Goal: Information Seeking & Learning: Check status

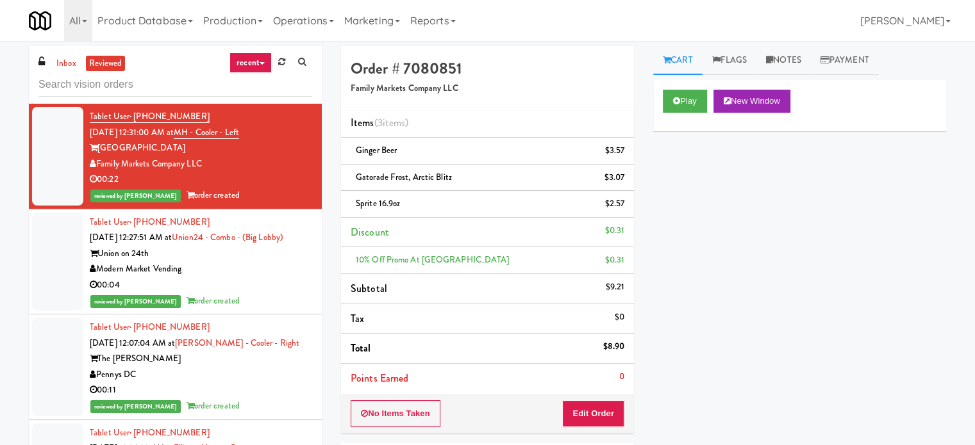
click at [258, 61] on link "recent" at bounding box center [250, 63] width 42 height 21
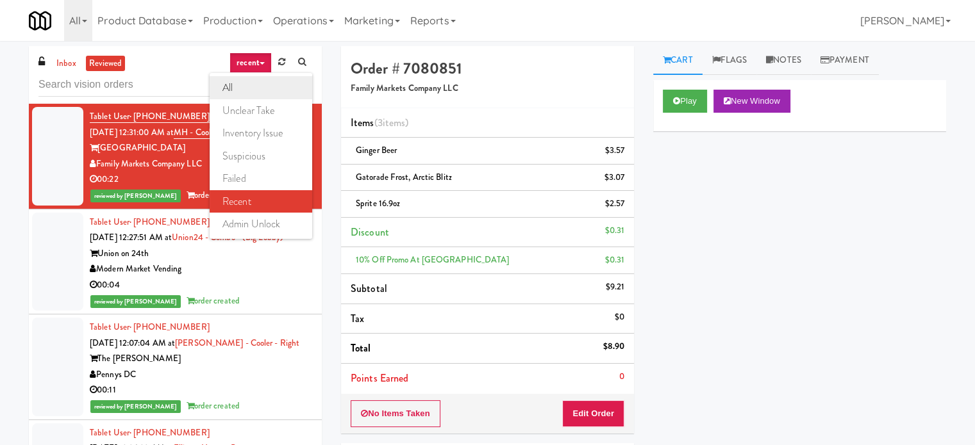
click at [247, 82] on link "all" at bounding box center [261, 87] width 103 height 23
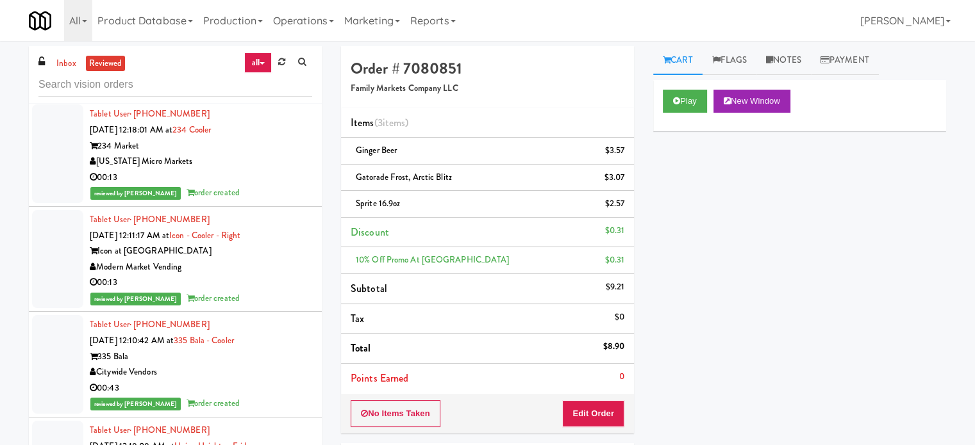
scroll to position [4000, 0]
click at [274, 163] on div "[US_STATE] Micro Markets" at bounding box center [201, 161] width 222 height 16
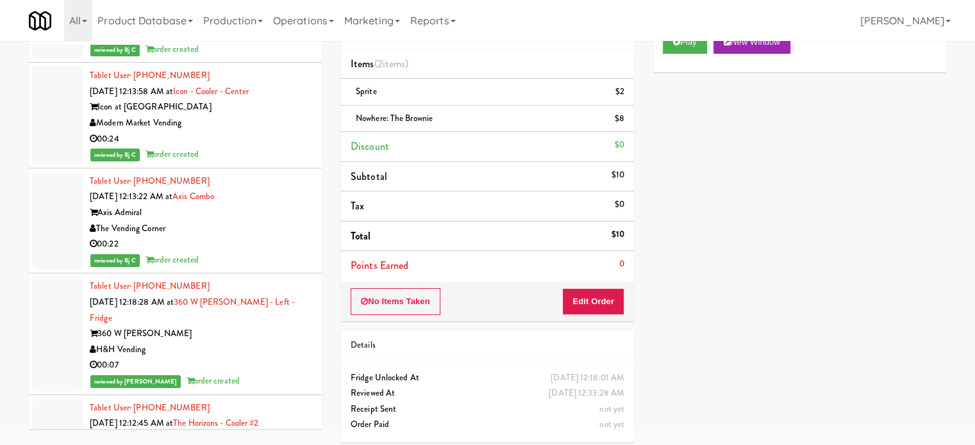
scroll to position [4716, 0]
click at [249, 343] on div "H&H Vending" at bounding box center [201, 351] width 222 height 16
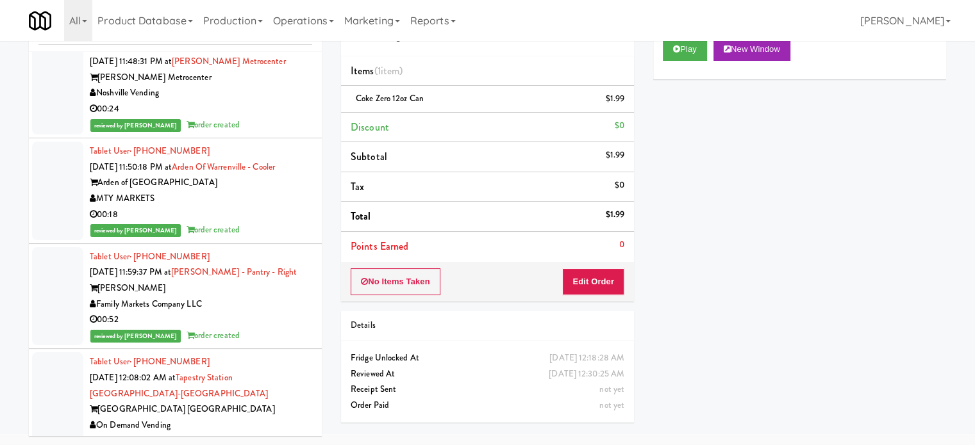
scroll to position [9231, 0]
click at [271, 222] on div "00:18" at bounding box center [201, 214] width 222 height 16
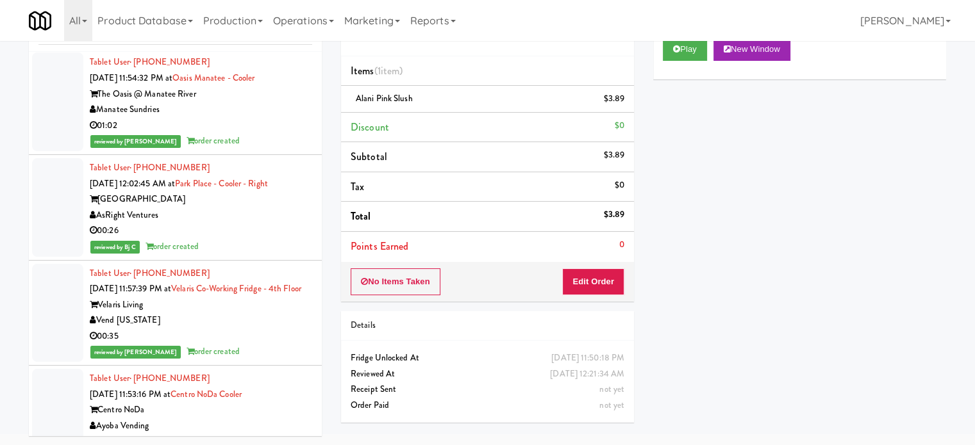
scroll to position [10090, 0]
click at [285, 133] on div "01:02" at bounding box center [201, 125] width 222 height 16
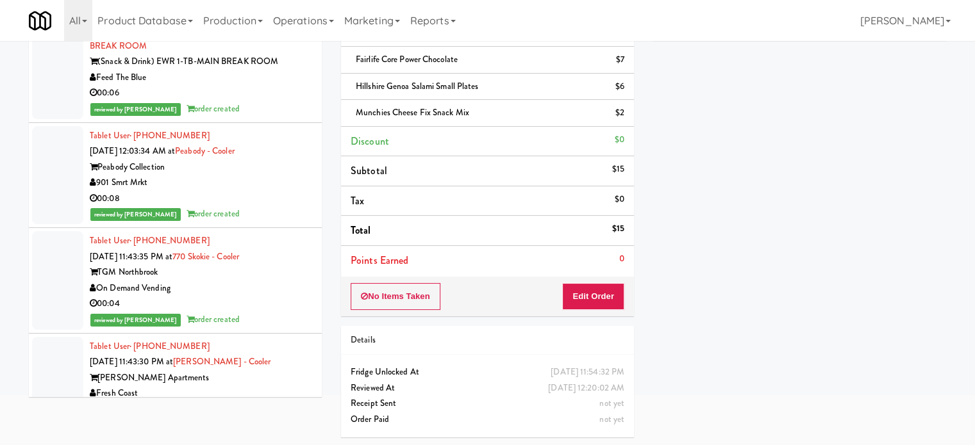
scroll to position [14709, 0]
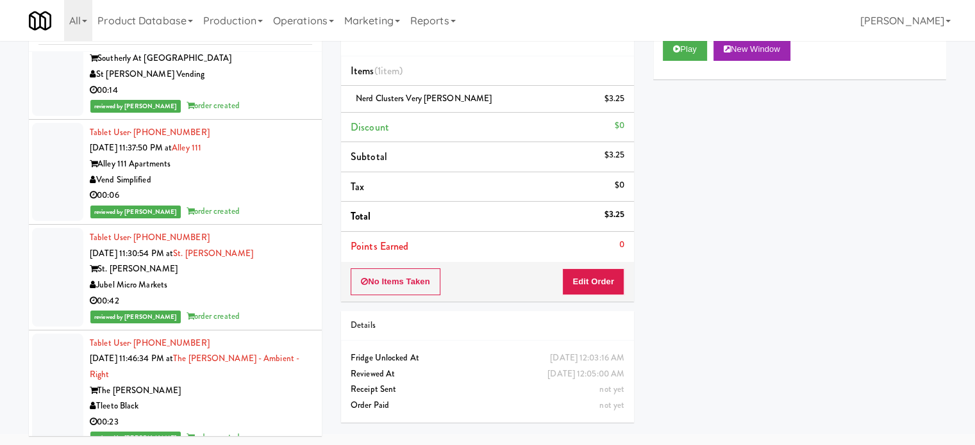
scroll to position [18039, 0]
click at [271, 99] on div "00:14" at bounding box center [201, 91] width 222 height 16
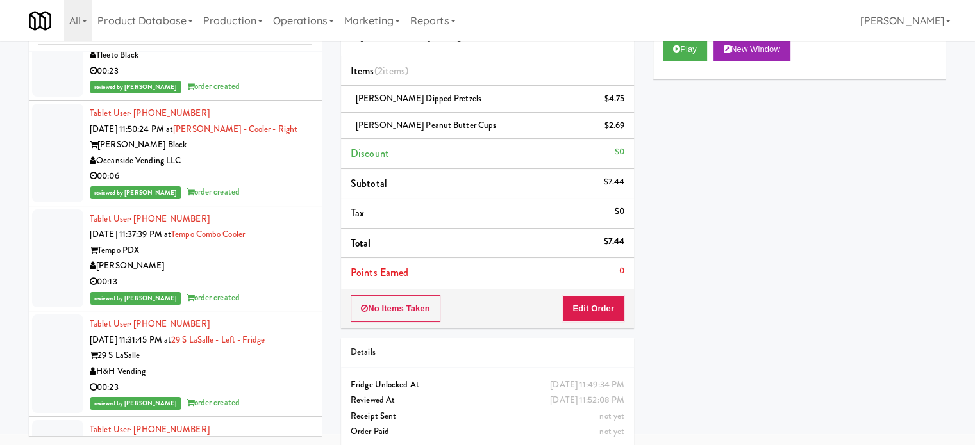
scroll to position [18396, 0]
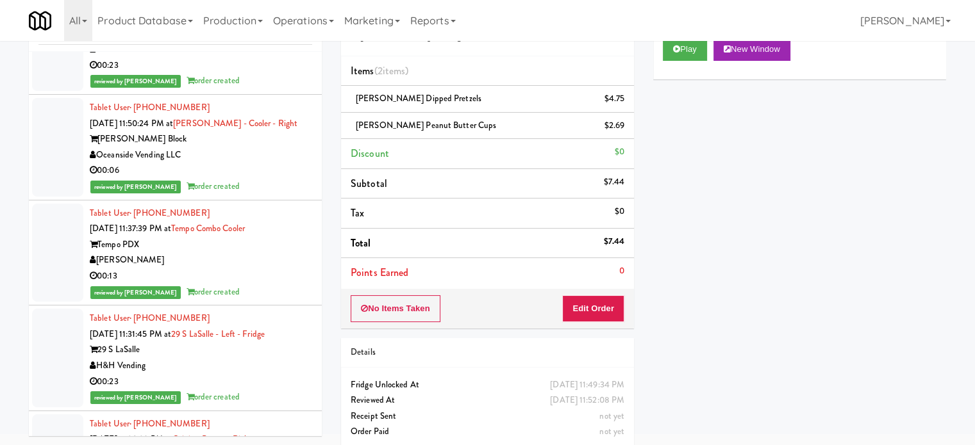
click at [268, 195] on div "reviewed by Yael P order created" at bounding box center [201, 187] width 222 height 16
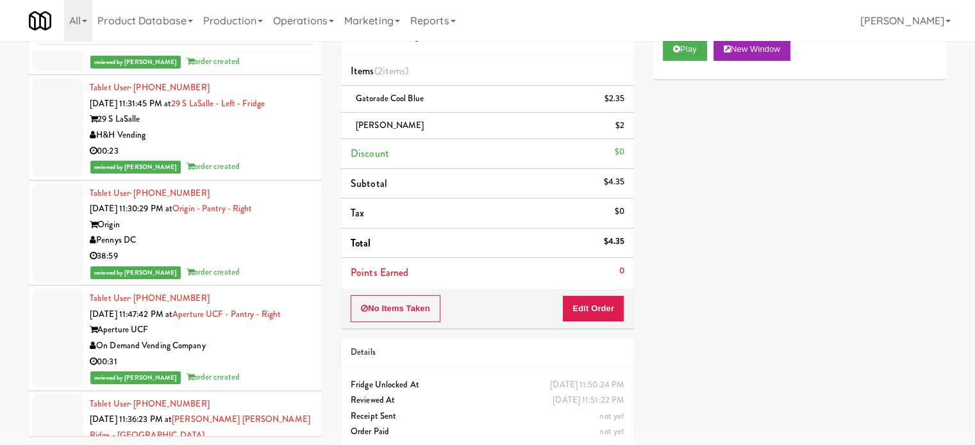
scroll to position [18626, 0]
click at [289, 144] on div "H&H Vending" at bounding box center [201, 136] width 222 height 16
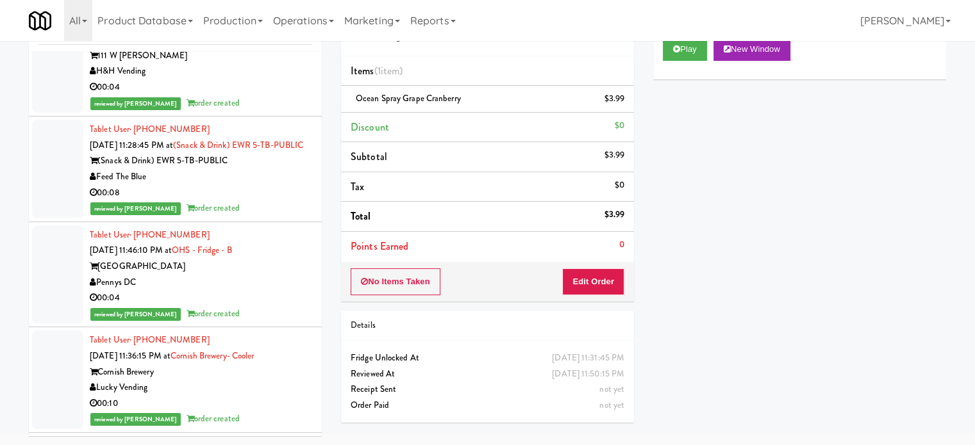
scroll to position [19354, 0]
click at [242, 112] on div "reviewed by Yael P order created" at bounding box center [201, 103] width 222 height 16
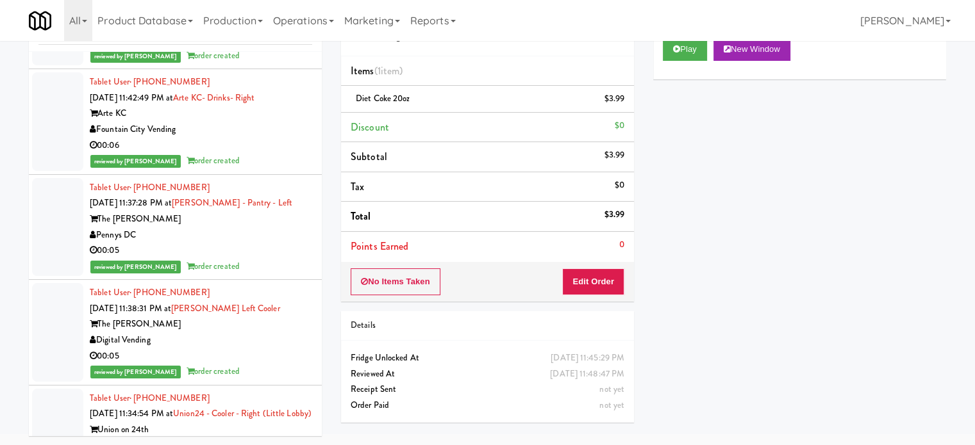
scroll to position [20884, 0]
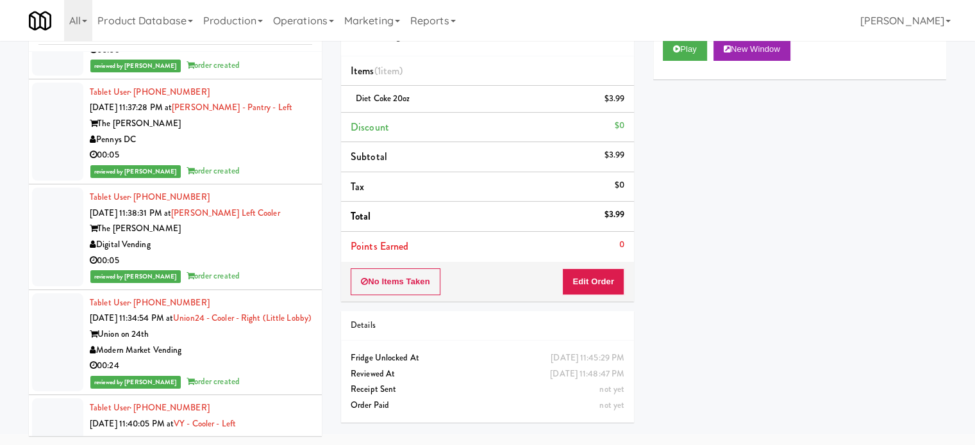
click at [277, 253] on div "Digital Vending" at bounding box center [201, 245] width 222 height 16
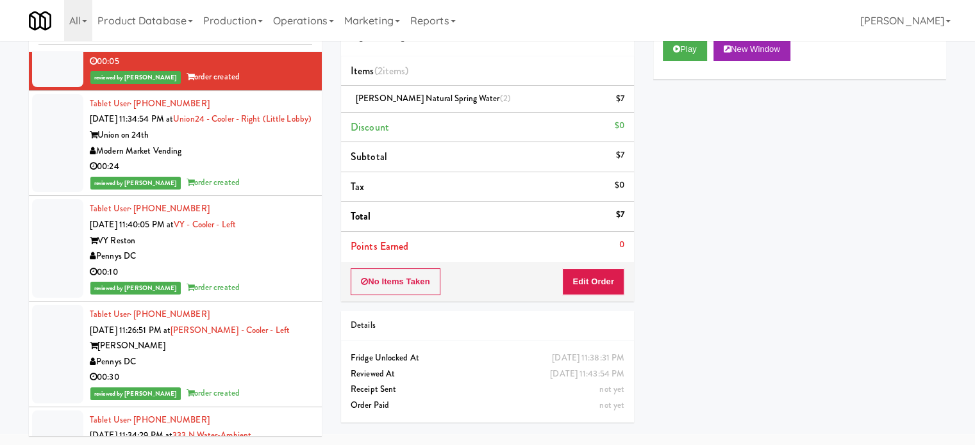
scroll to position [21092, 0]
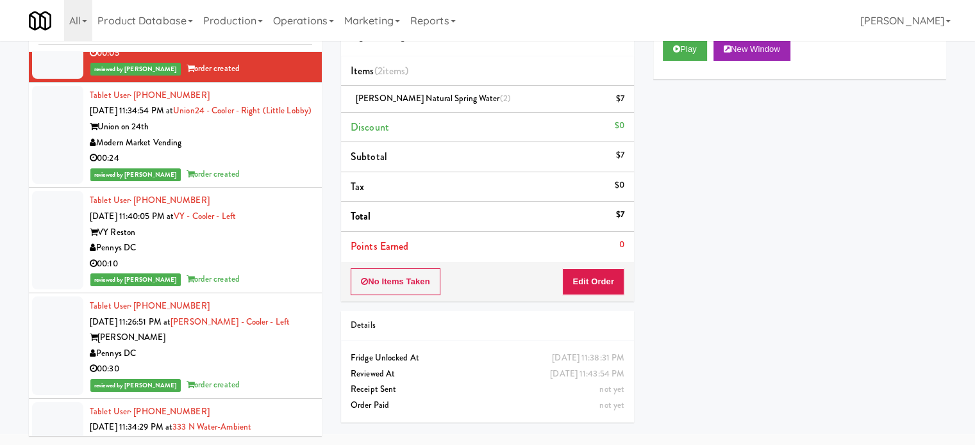
click at [261, 288] on div "reviewed by Yael P order created" at bounding box center [201, 280] width 222 height 16
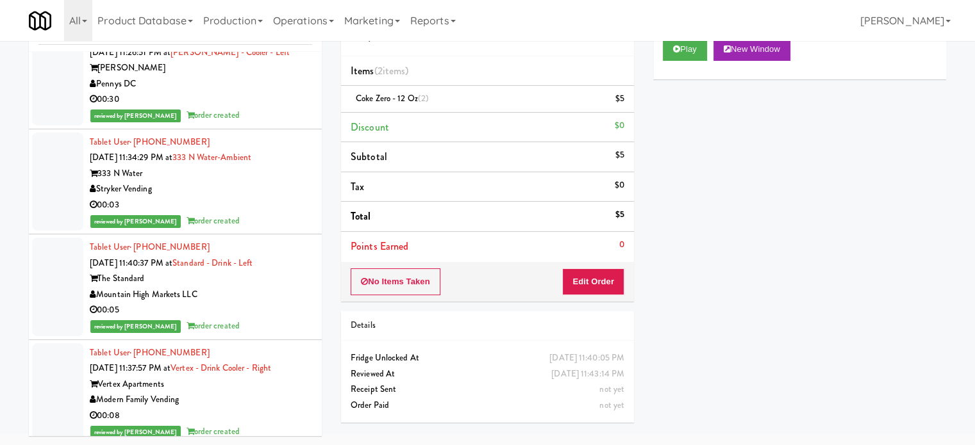
scroll to position [21425, 0]
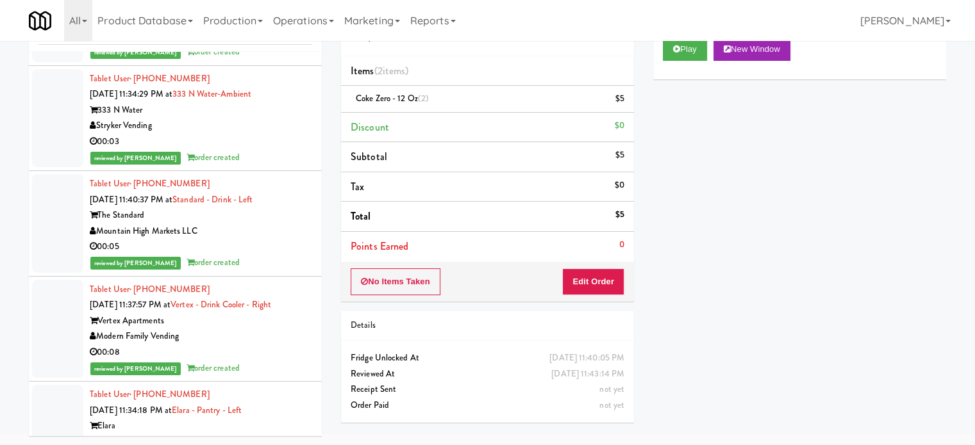
click at [283, 271] on div "reviewed by Yael P order created" at bounding box center [201, 263] width 222 height 16
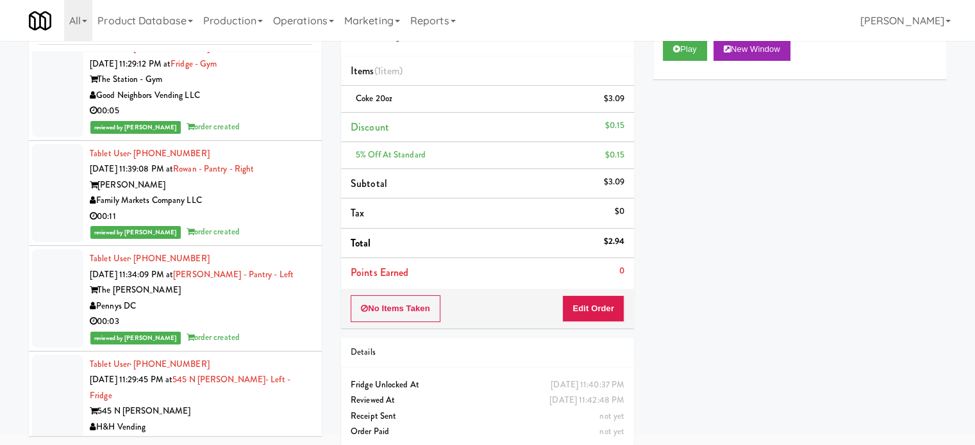
scroll to position [21999, 0]
click at [272, 135] on div "reviewed by Yael P order created" at bounding box center [201, 127] width 222 height 16
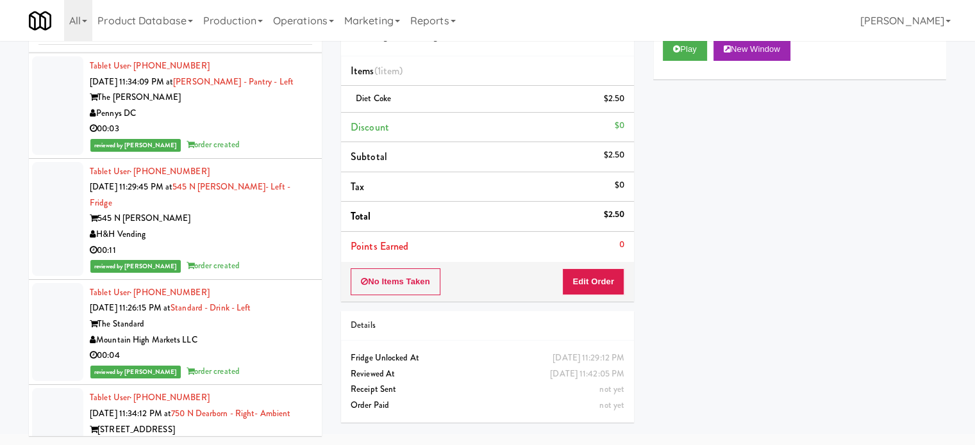
scroll to position [22278, 0]
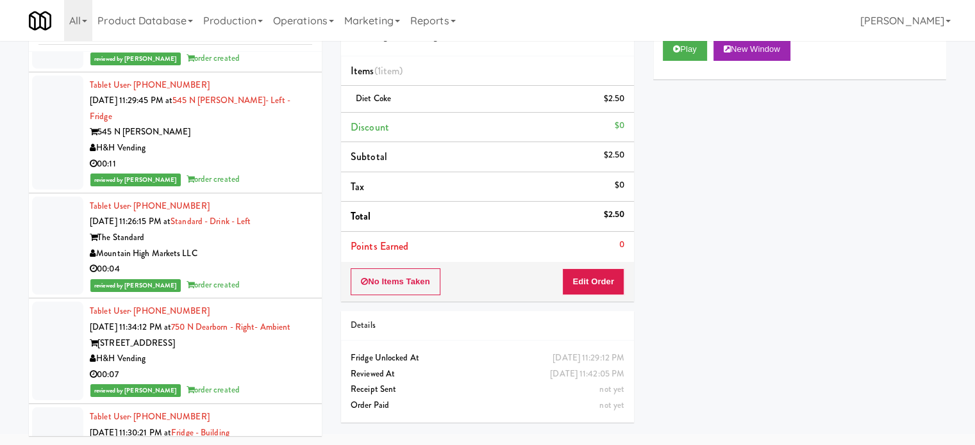
click at [270, 188] on div "reviewed by Yael P order created" at bounding box center [201, 180] width 222 height 16
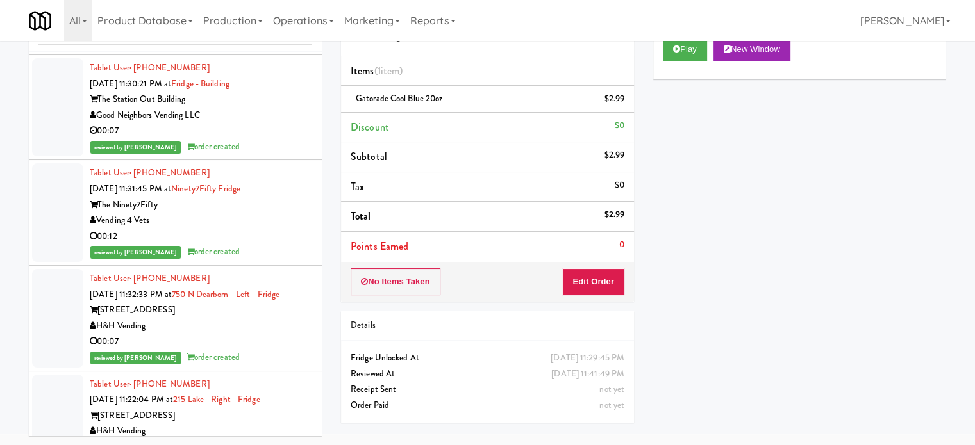
scroll to position [22629, 0]
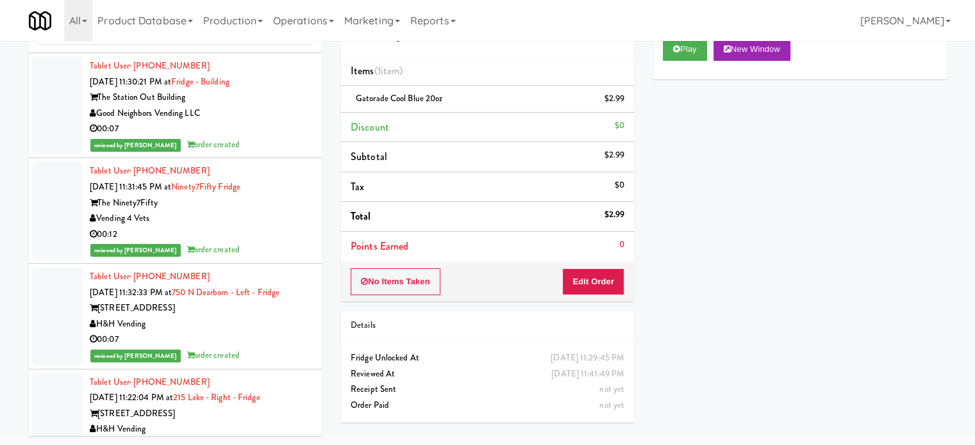
click at [275, 137] on div "00:07" at bounding box center [201, 129] width 222 height 16
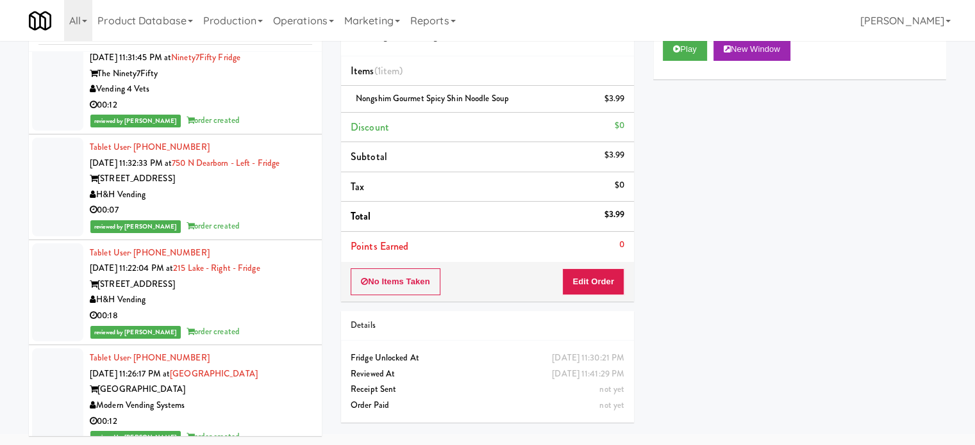
scroll to position [22760, 0]
click at [276, 128] on div "reviewed by Yael P order created" at bounding box center [201, 120] width 222 height 16
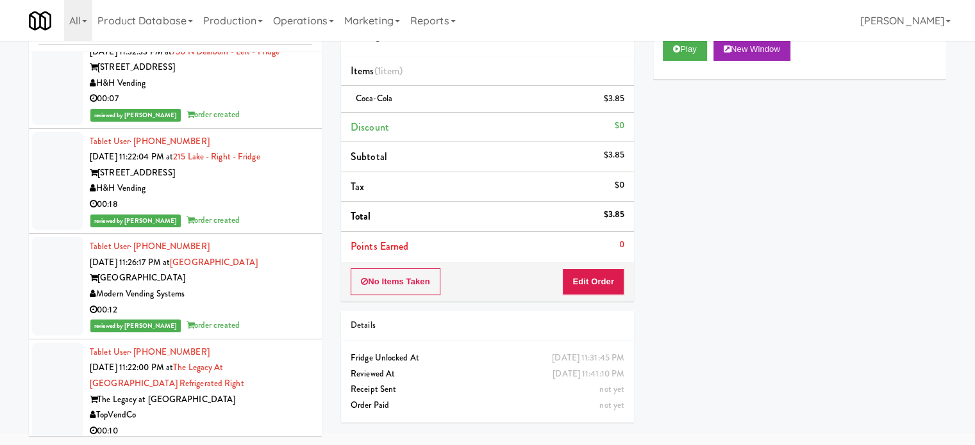
scroll to position [22889, 0]
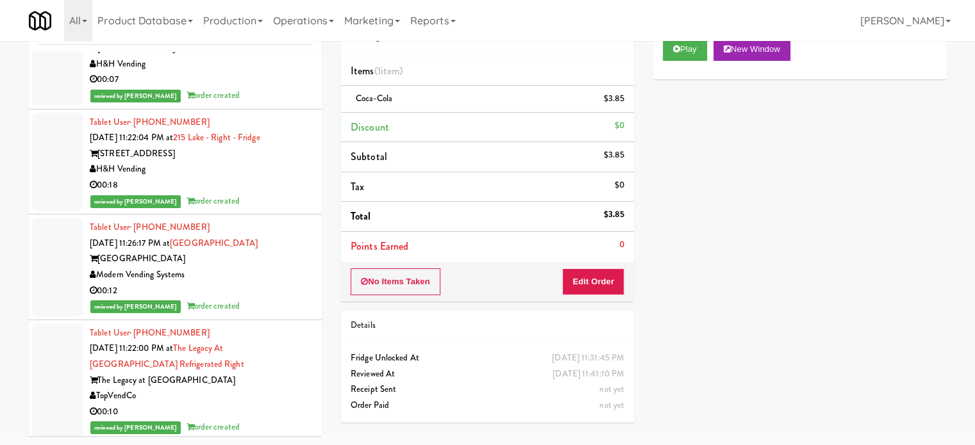
click at [264, 104] on div "reviewed by Yael P order created" at bounding box center [201, 96] width 222 height 16
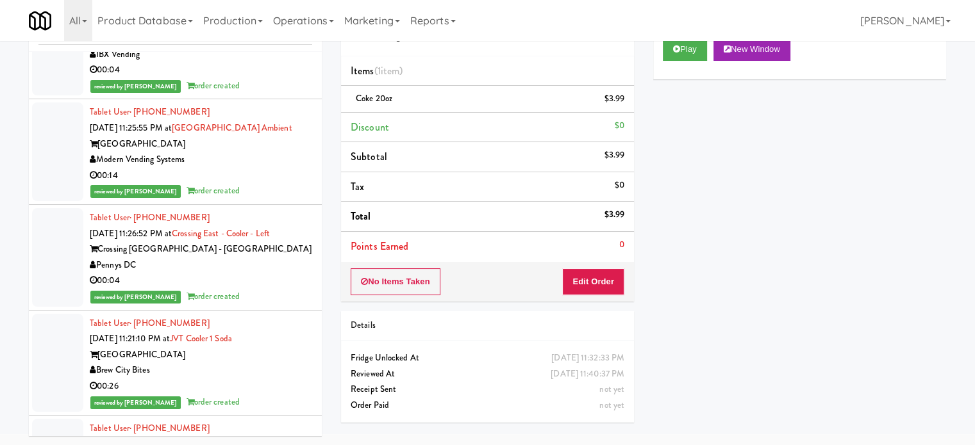
scroll to position [23337, 0]
click at [264, 99] on li "Tablet User · (231) 881-3119 [DATE] 11:26:33 PM at [GEOGRAPHIC_DATA] - Cooler -…" at bounding box center [175, 47] width 293 height 106
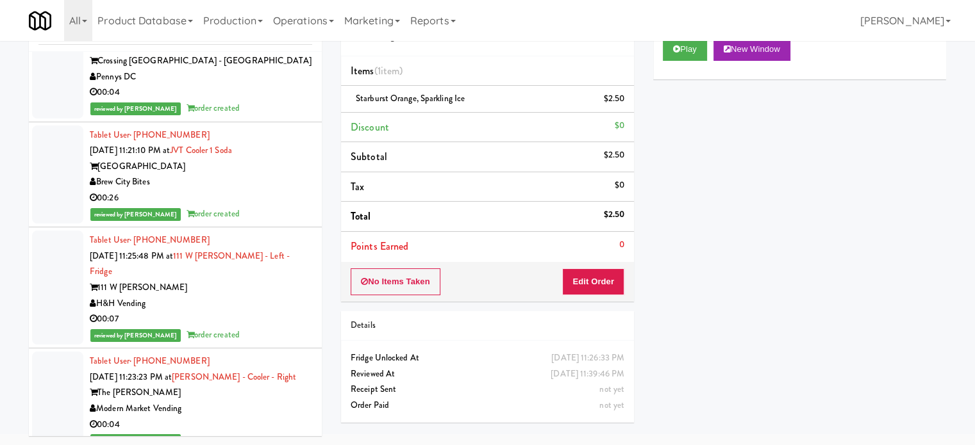
scroll to position [23524, 0]
click at [264, 101] on div "00:04" at bounding box center [201, 93] width 222 height 16
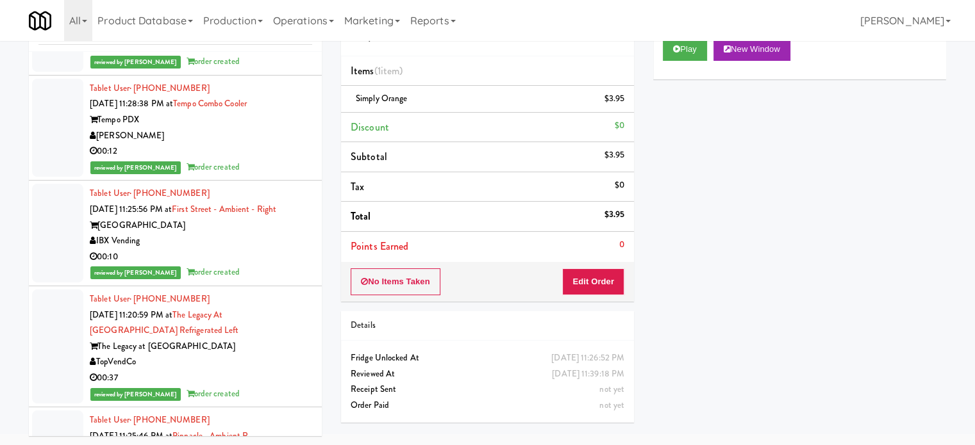
scroll to position [23909, 0]
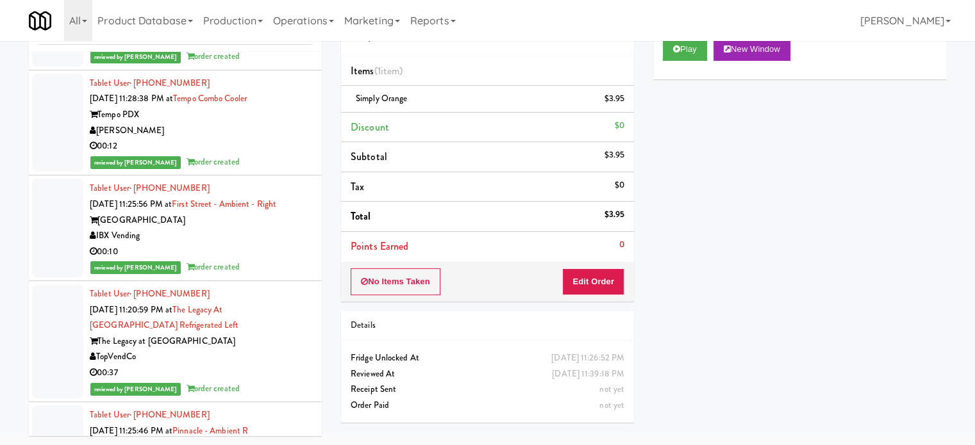
click at [265, 120] on div "Tablet User · (503) 840-7075 [DATE] 11:28:38 PM at Tempo Combo Cooler Tempo PDX…" at bounding box center [201, 123] width 222 height 95
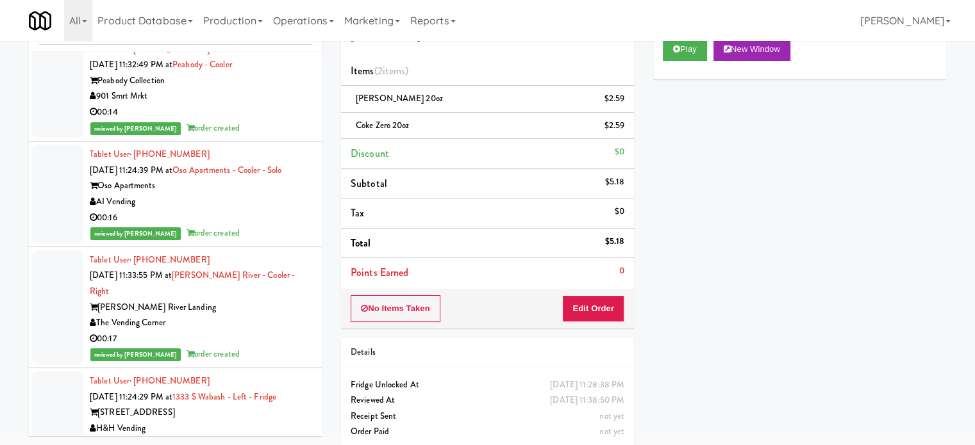
scroll to position [24380, 0]
click at [266, 137] on div "reviewed by Yael P order created" at bounding box center [201, 129] width 222 height 16
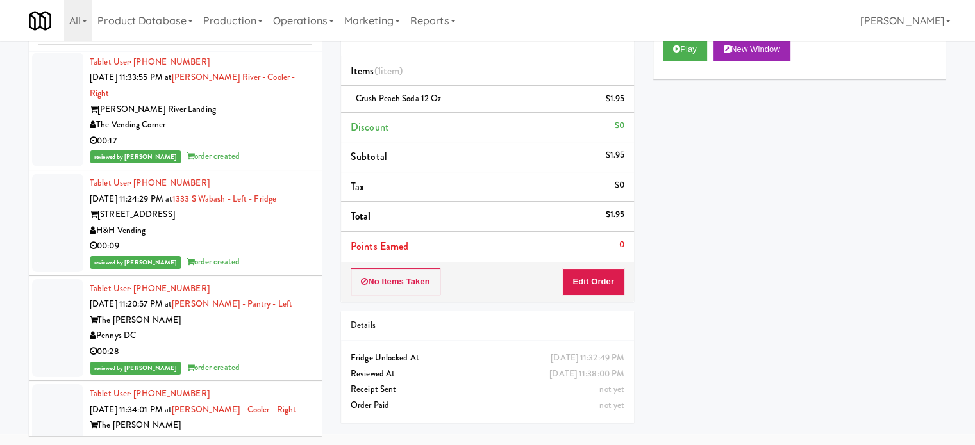
scroll to position [24580, 0]
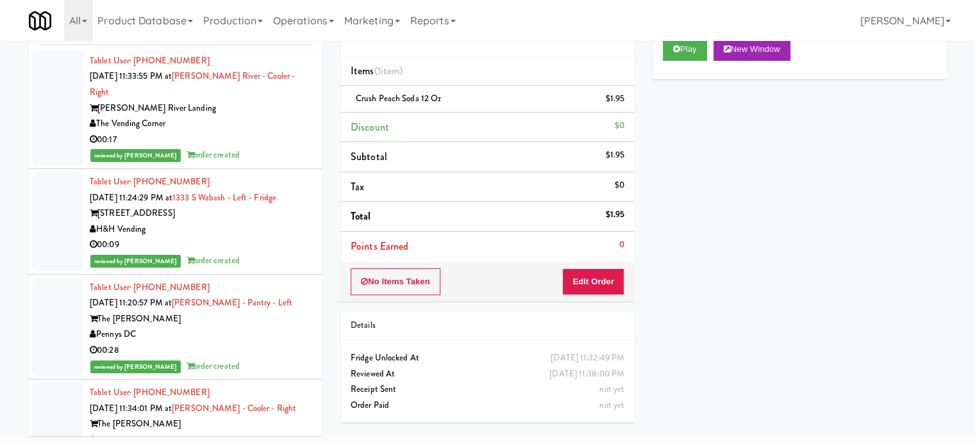
click at [266, 140] on div "00:17" at bounding box center [201, 140] width 222 height 16
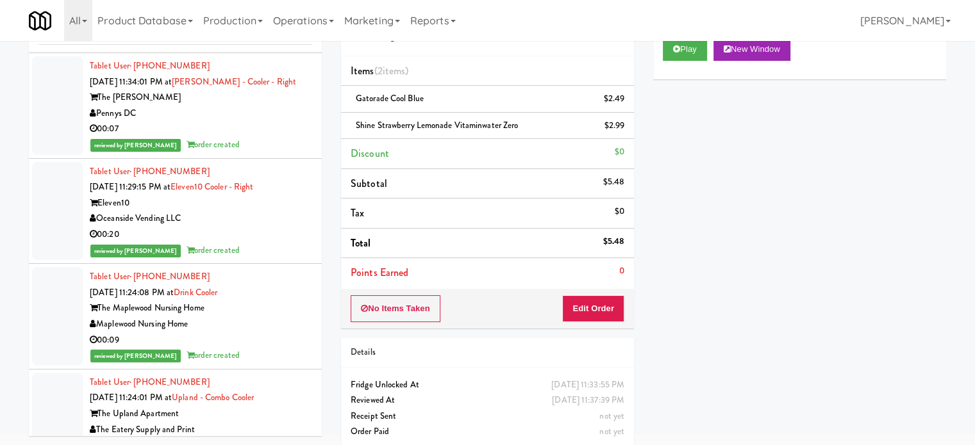
scroll to position [24909, 0]
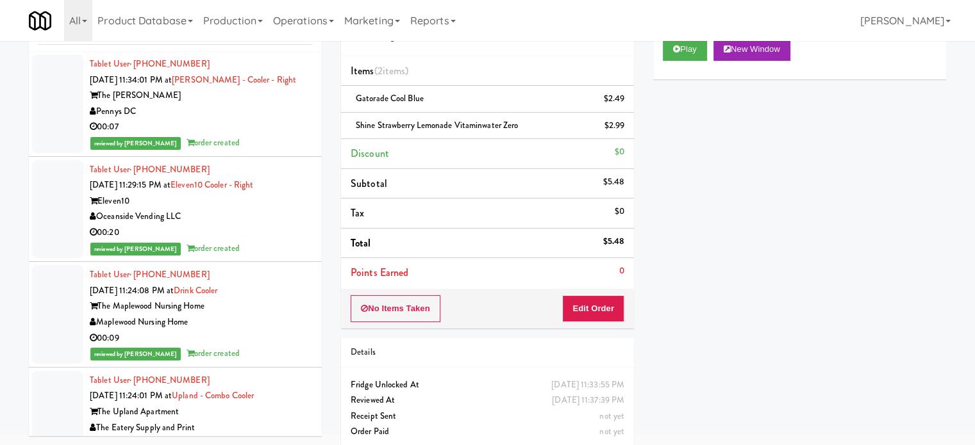
click at [266, 140] on div "reviewed by Yael P order created" at bounding box center [201, 143] width 222 height 16
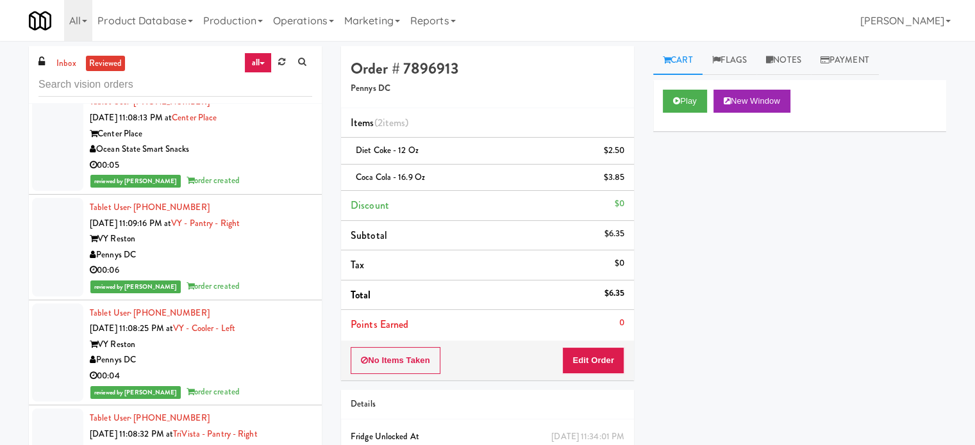
click at [295, 247] on div "Pennys DC" at bounding box center [201, 255] width 222 height 16
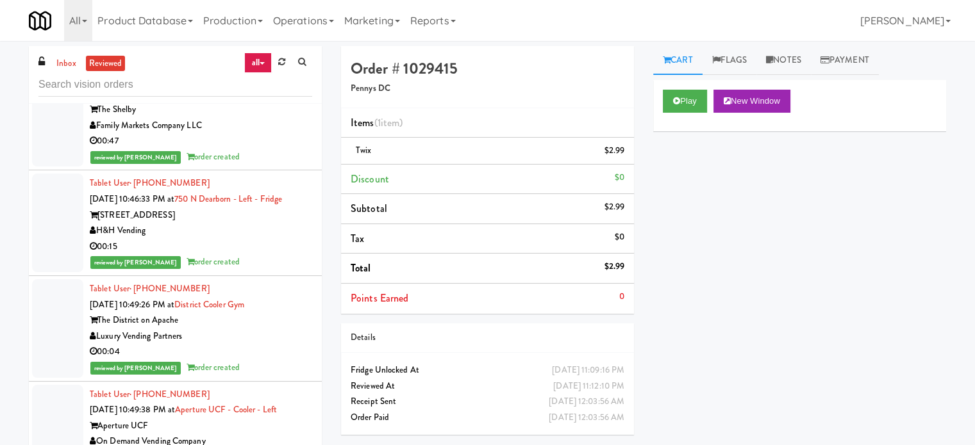
scroll to position [41746, 0]
click at [274, 328] on div "Luxury Vending Partners" at bounding box center [201, 336] width 222 height 16
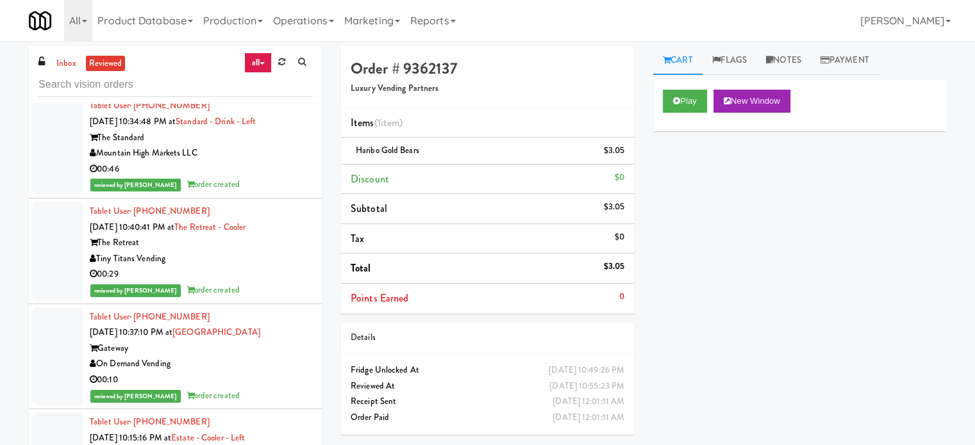
scroll to position [45783, 0]
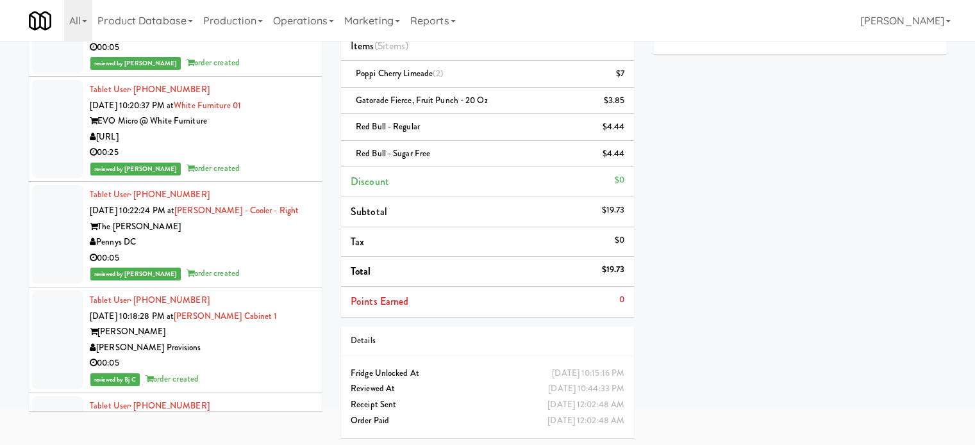
scroll to position [53383, 0]
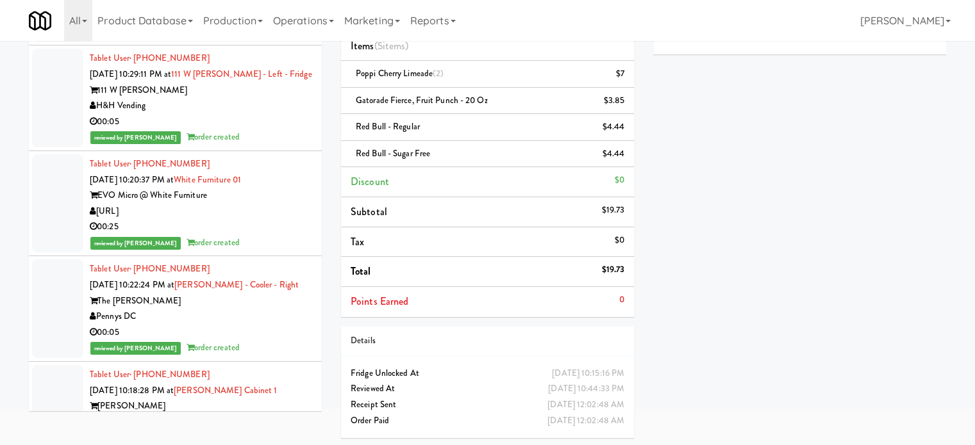
click at [254, 325] on div "00:05" at bounding box center [201, 333] width 222 height 16
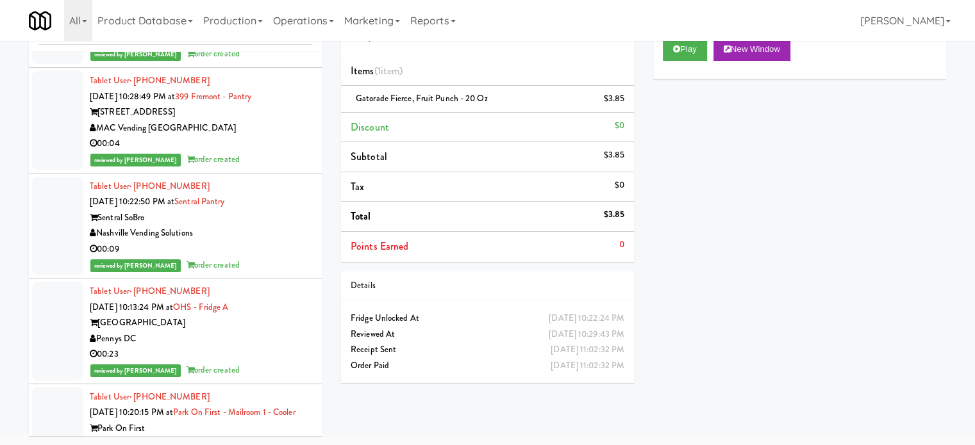
scroll to position [52752, 0]
click at [260, 258] on div "reviewed by Yael P order created" at bounding box center [201, 266] width 222 height 16
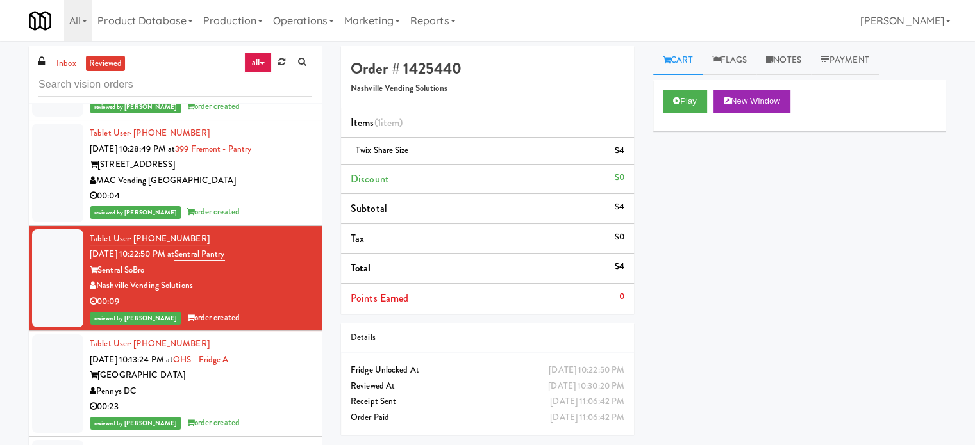
scroll to position [52, 0]
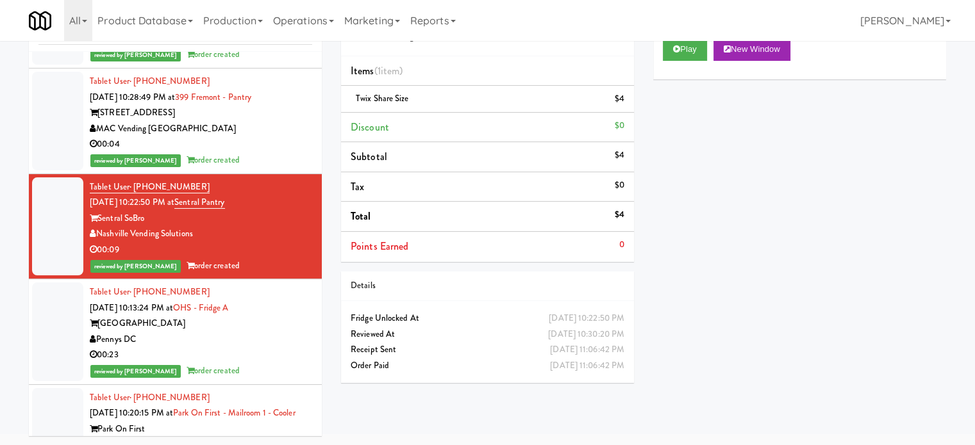
click at [428, 395] on div "inbox reviewed all all unclear take inventory issue suspicious failed recent ad…" at bounding box center [487, 220] width 936 height 452
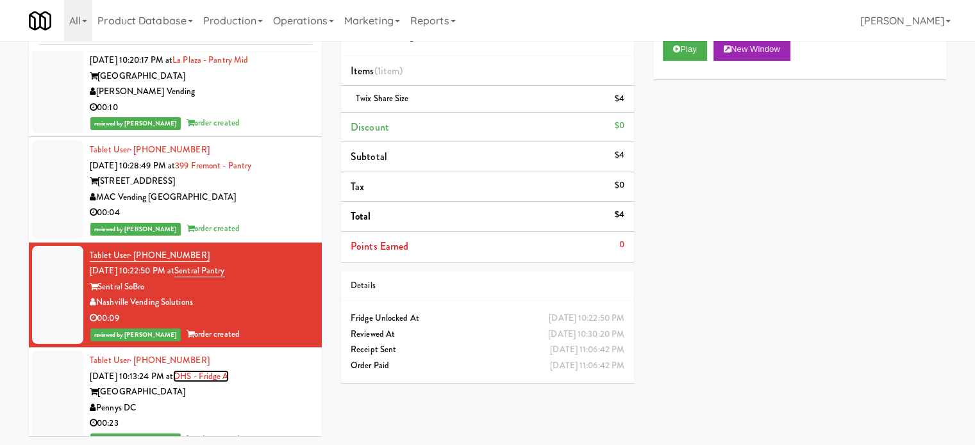
scroll to position [52681, 0]
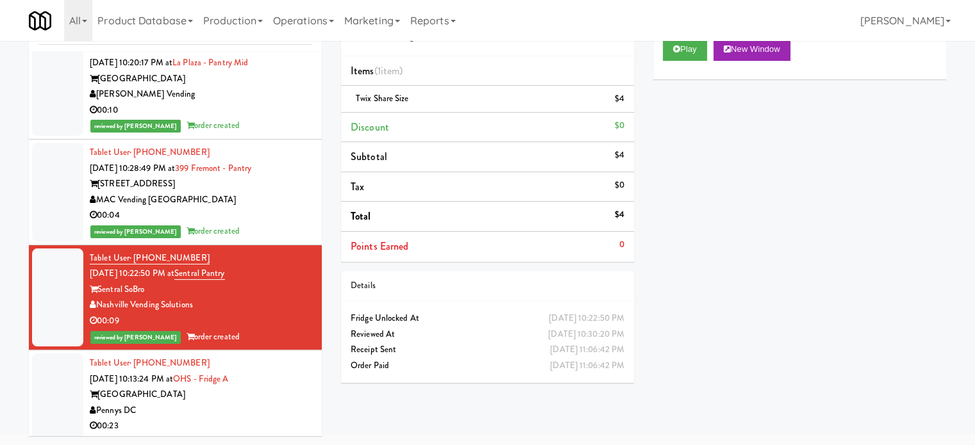
drag, startPoint x: 203, startPoint y: 231, endPoint x: 229, endPoint y: 156, distance: 79.7
click at [229, 224] on div "reviewed by [PERSON_NAME] order created" at bounding box center [201, 232] width 222 height 16
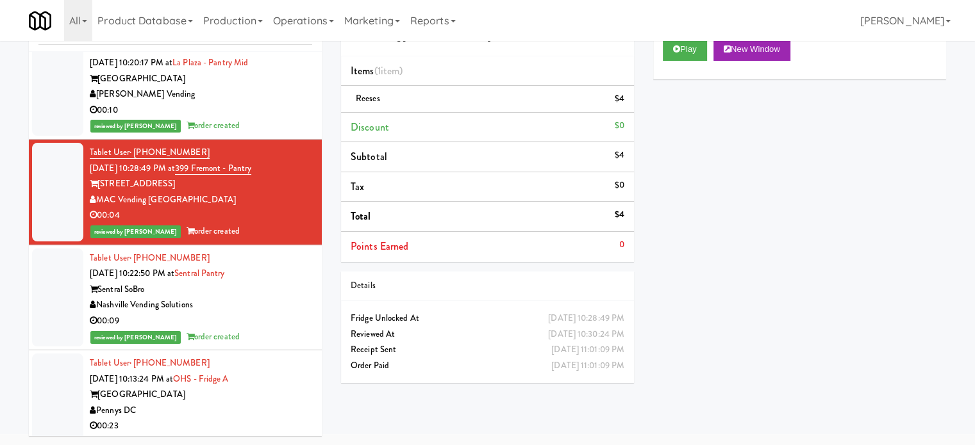
click at [337, 185] on div "Order # 9323315 MAC Vending USA Items (1 item ) Reeses $4 Discount $0 Subtotal …" at bounding box center [487, 193] width 312 height 399
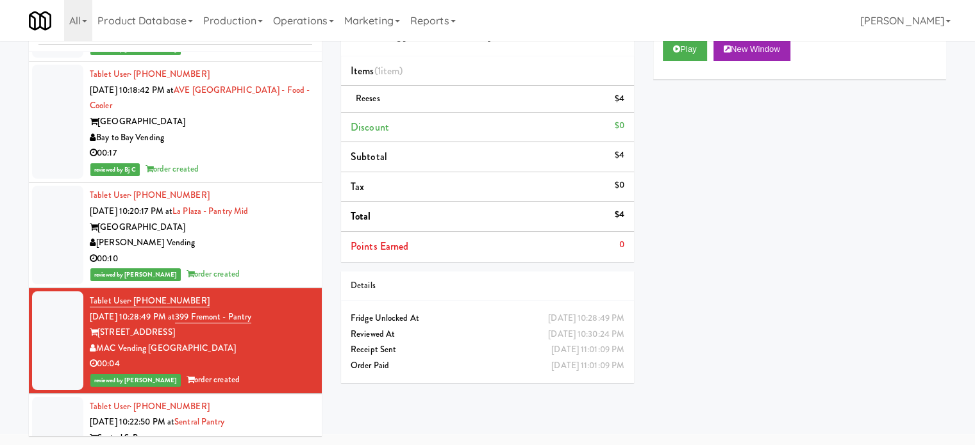
scroll to position [52532, 0]
drag, startPoint x: 337, startPoint y: 185, endPoint x: 722, endPoint y: 237, distance: 388.7
click at [722, 237] on div "Play New Window Primary Flag Clear Flag if unable to determine what was taken o…" at bounding box center [799, 268] width 293 height 481
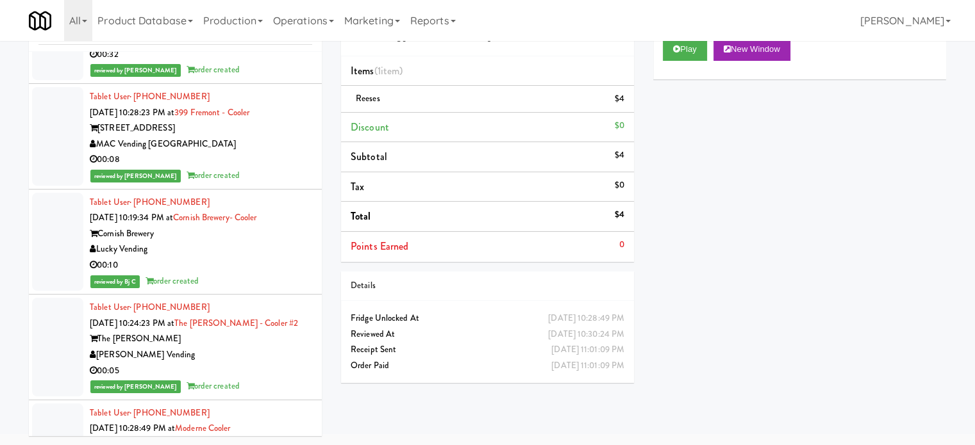
scroll to position [52088, 0]
click at [263, 363] on div "00:05" at bounding box center [201, 371] width 222 height 16
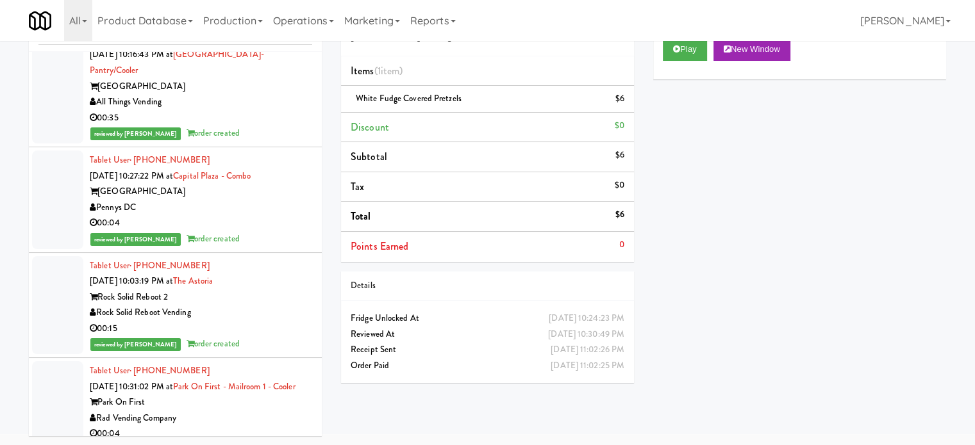
scroll to position [51075, 0]
click at [263, 381] on link "Park on First - Mailroom 1 - Cooler" at bounding box center [234, 387] width 122 height 12
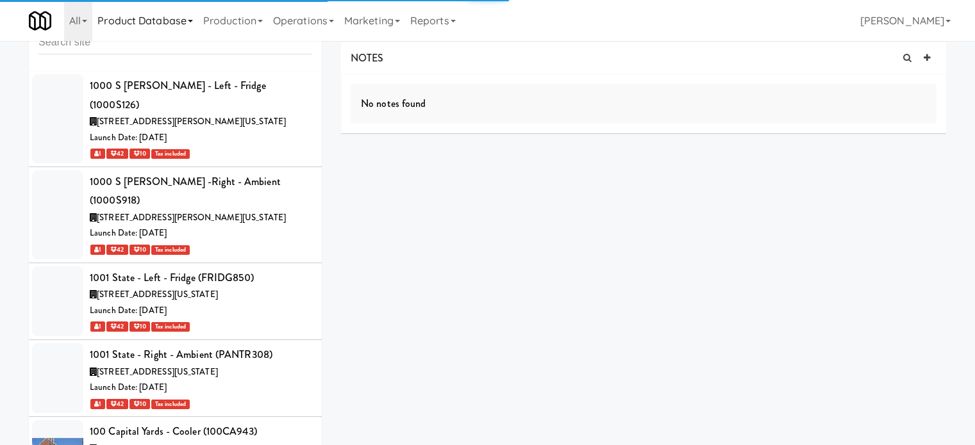
scroll to position [48892, 0]
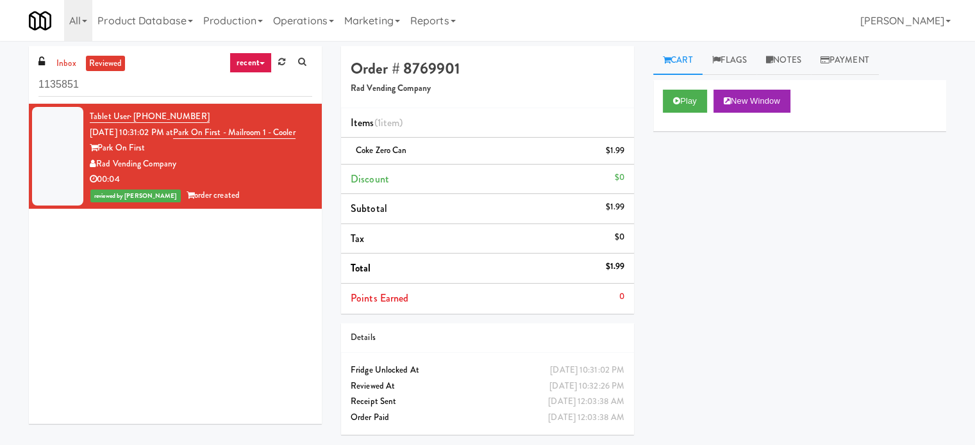
click at [247, 65] on link "recent" at bounding box center [250, 63] width 42 height 21
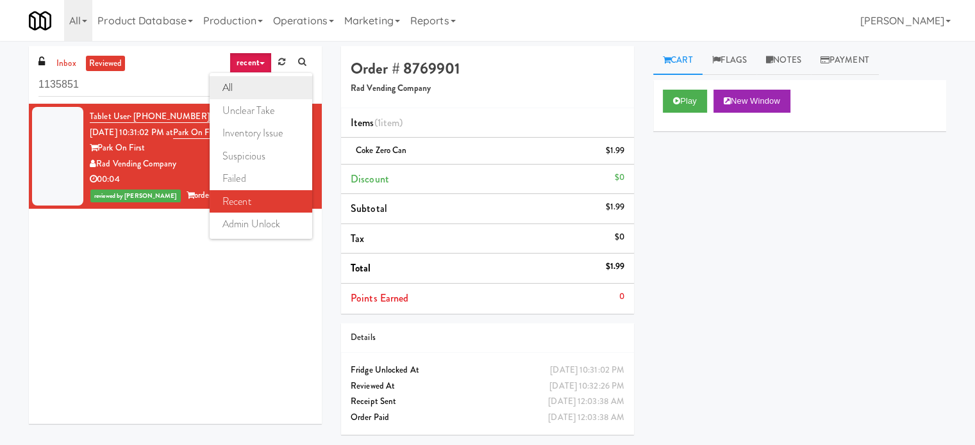
click at [246, 83] on link "all" at bounding box center [261, 87] width 103 height 23
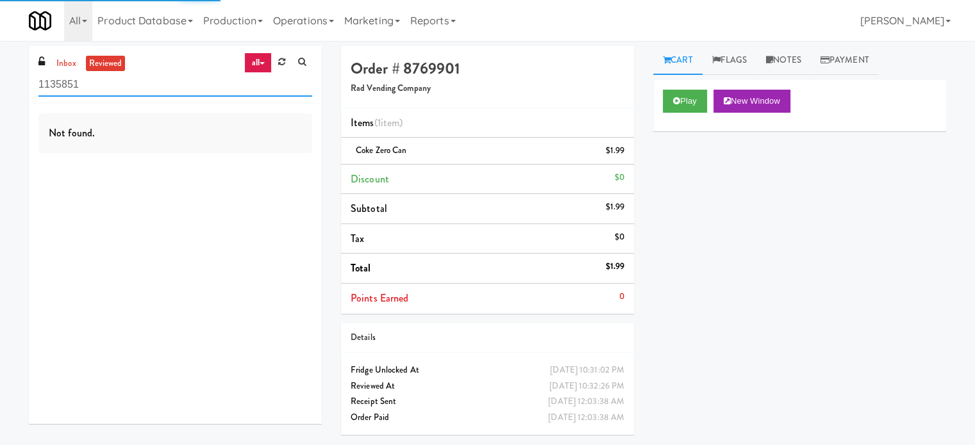
drag, startPoint x: 191, startPoint y: 97, endPoint x: 190, endPoint y: 81, distance: 15.4
click at [190, 81] on div "inbox reviewed all all unclear take inventory issue suspicious failed recent ad…" at bounding box center [175, 75] width 293 height 58
click at [190, 81] on input "1135851" at bounding box center [175, 85] width 274 height 24
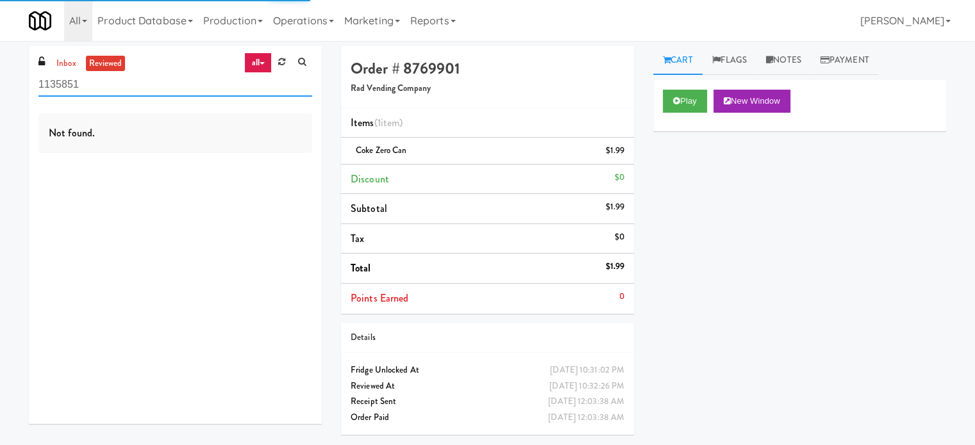
click at [190, 81] on input "1135851" at bounding box center [175, 85] width 274 height 24
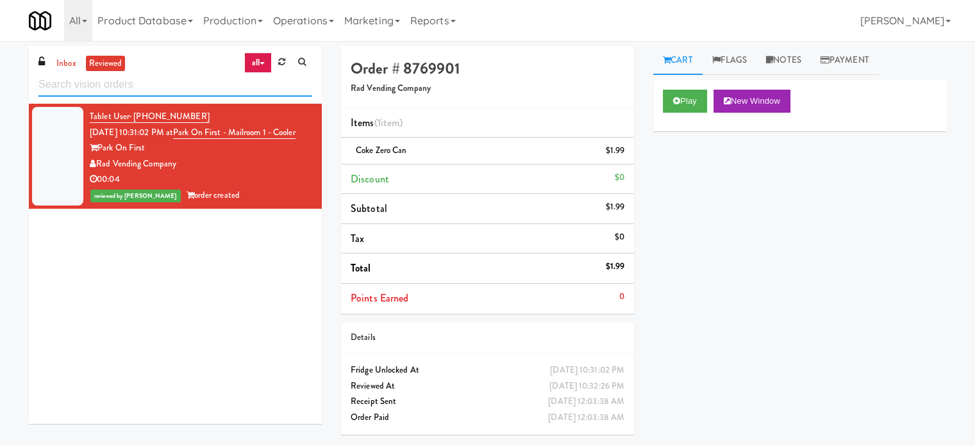
click at [166, 83] on input "text" at bounding box center [175, 85] width 274 height 24
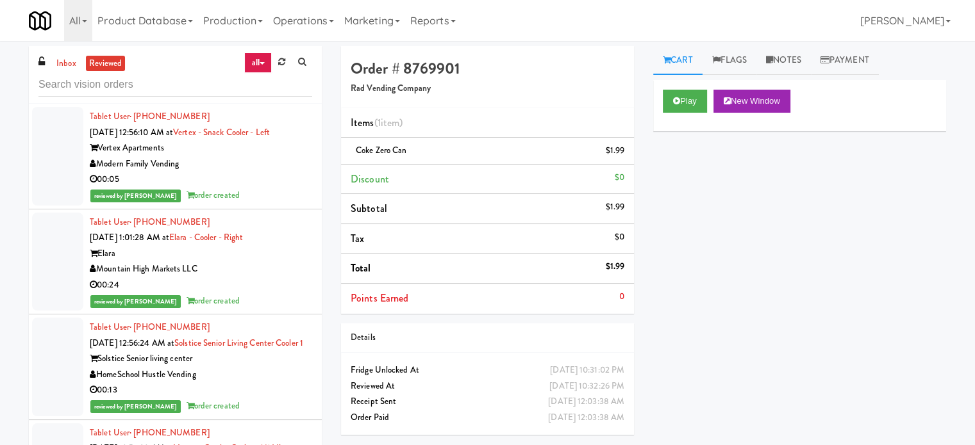
click at [244, 156] on div "Modern Family Vending" at bounding box center [201, 164] width 222 height 16
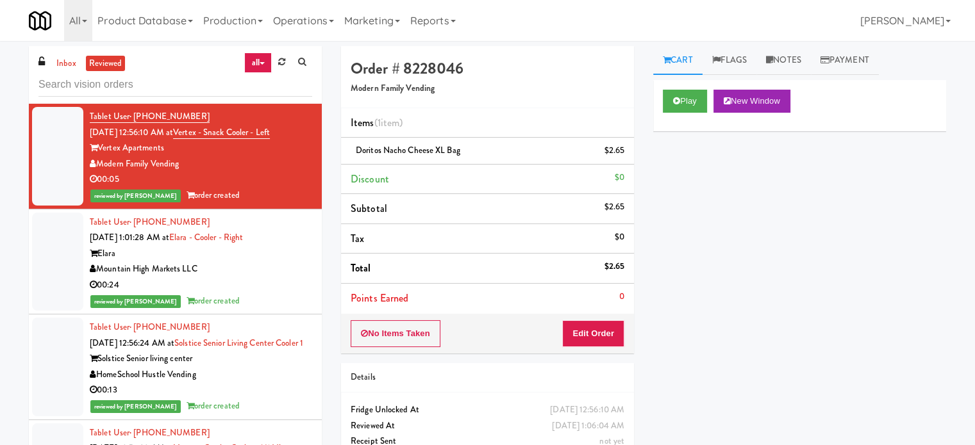
click at [272, 282] on div "00:24" at bounding box center [201, 285] width 222 height 16
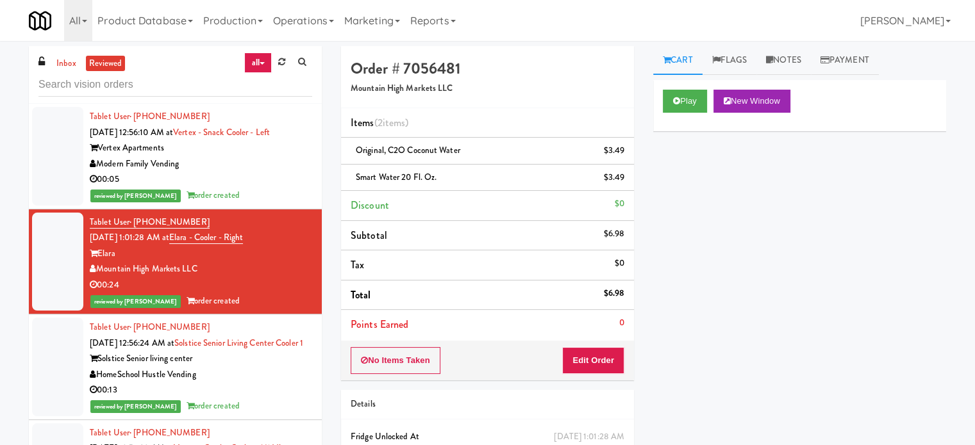
click at [241, 174] on div "00:05" at bounding box center [201, 180] width 222 height 16
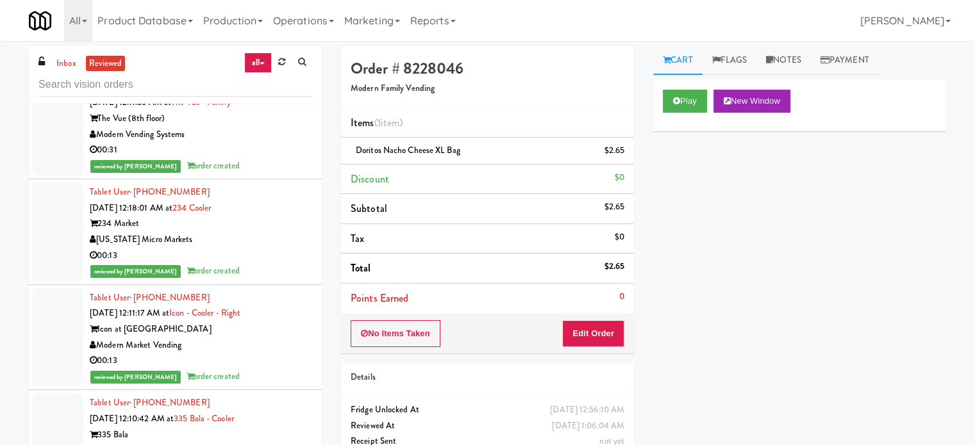
scroll to position [5777, 0]
click at [267, 231] on div "[US_STATE] Micro Markets" at bounding box center [201, 239] width 222 height 16
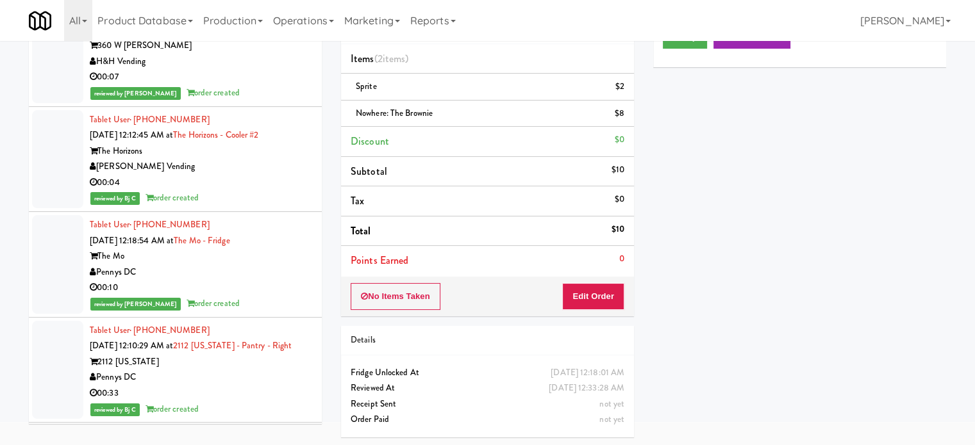
scroll to position [6919, 0]
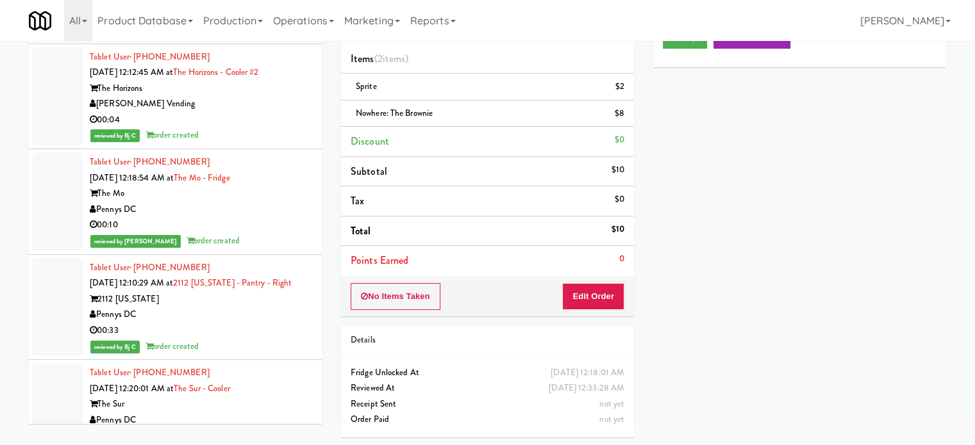
click at [249, 202] on div "Pennys DC" at bounding box center [201, 210] width 222 height 16
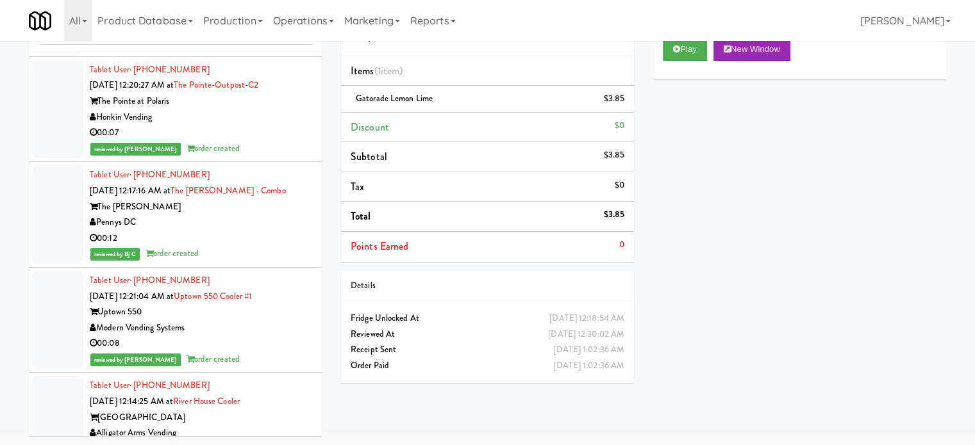
scroll to position [8936, 0]
click at [276, 142] on div "00:07" at bounding box center [201, 134] width 222 height 16
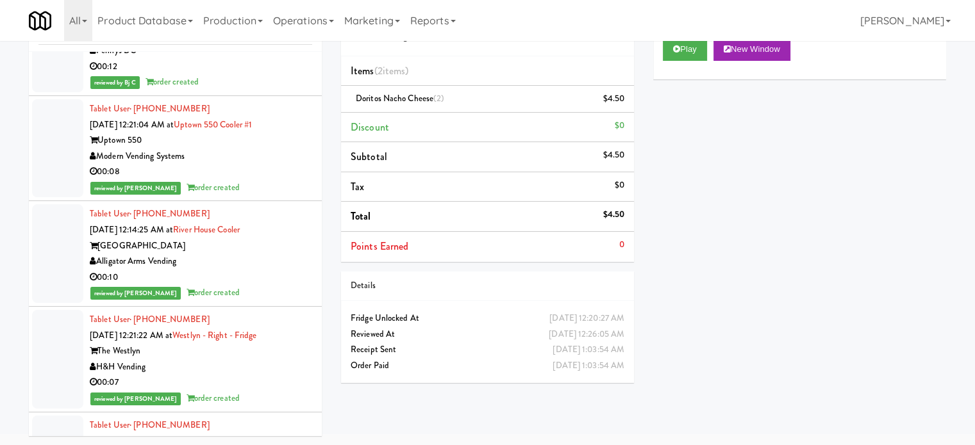
scroll to position [9113, 0]
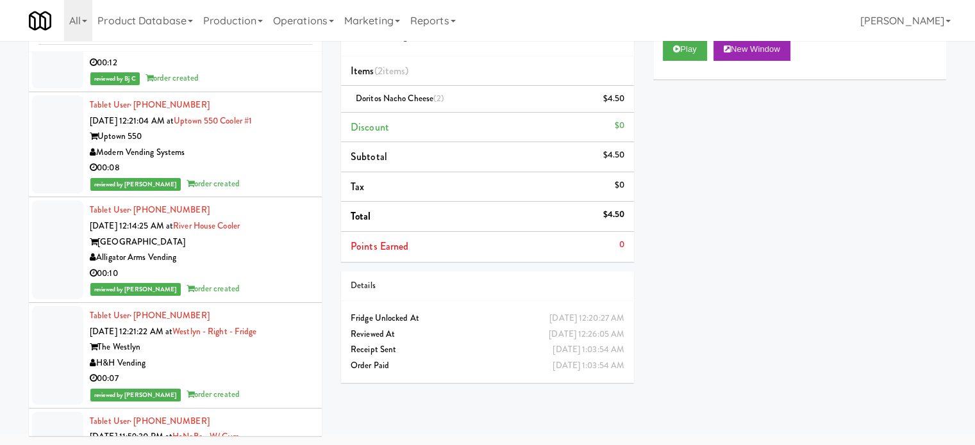
click at [272, 161] on div "Modern Vending Systems" at bounding box center [201, 153] width 222 height 16
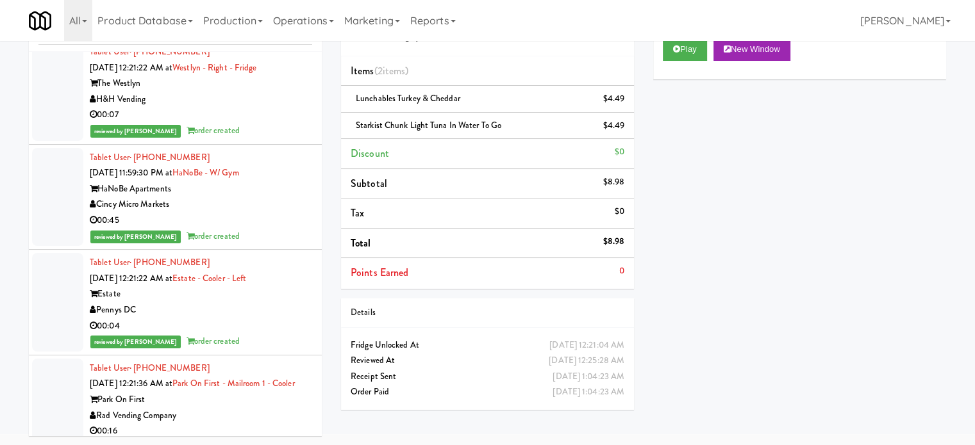
scroll to position [9377, 0]
click at [272, 108] on div "H&H Vending" at bounding box center [201, 100] width 222 height 16
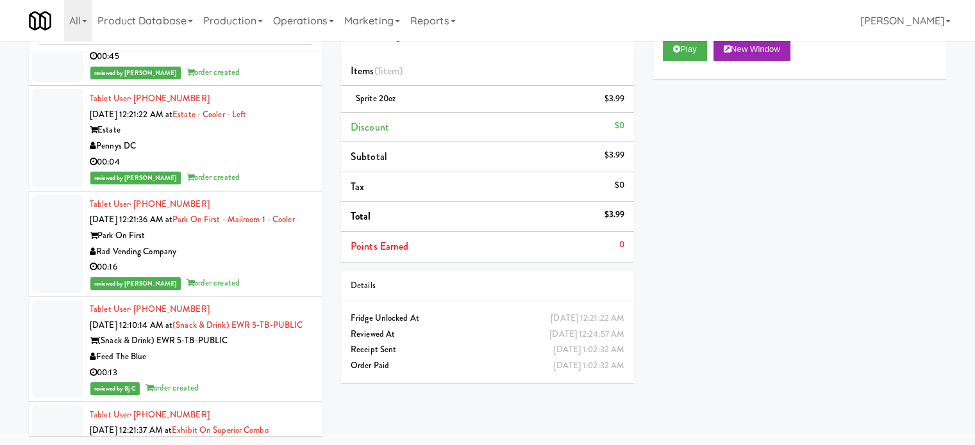
scroll to position [9545, 0]
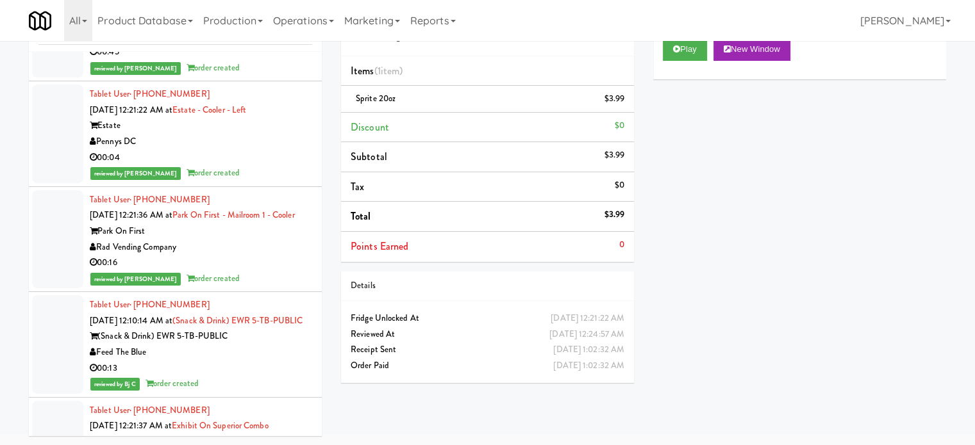
click at [265, 179] on div "reviewed by Yael P order created" at bounding box center [201, 173] width 222 height 16
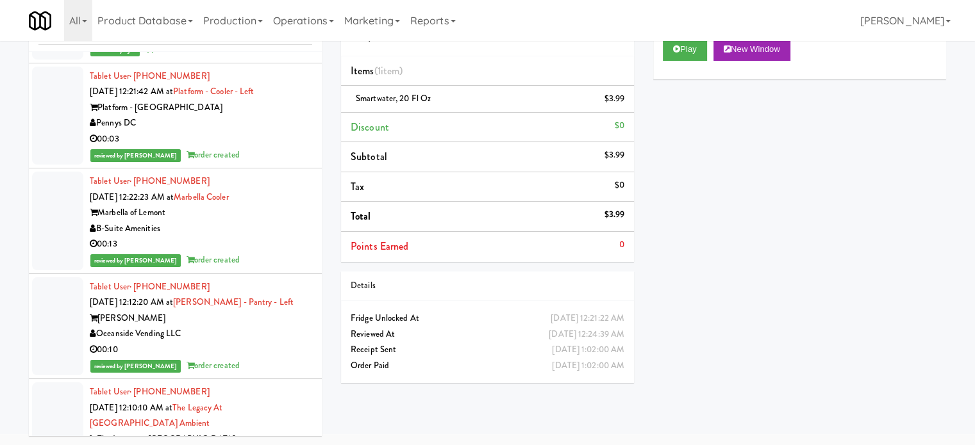
scroll to position [10196, 0]
click at [275, 148] on div "00:03" at bounding box center [201, 140] width 222 height 16
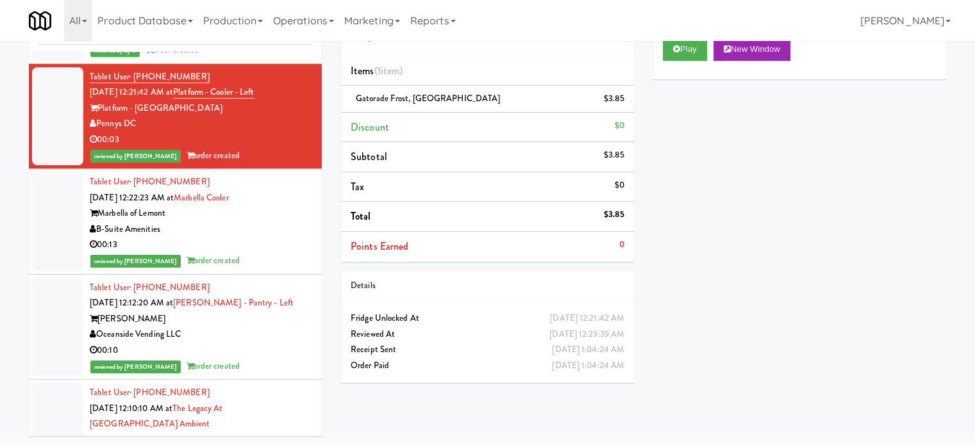
click at [278, 269] on div "reviewed by Yael P order created" at bounding box center [201, 261] width 222 height 16
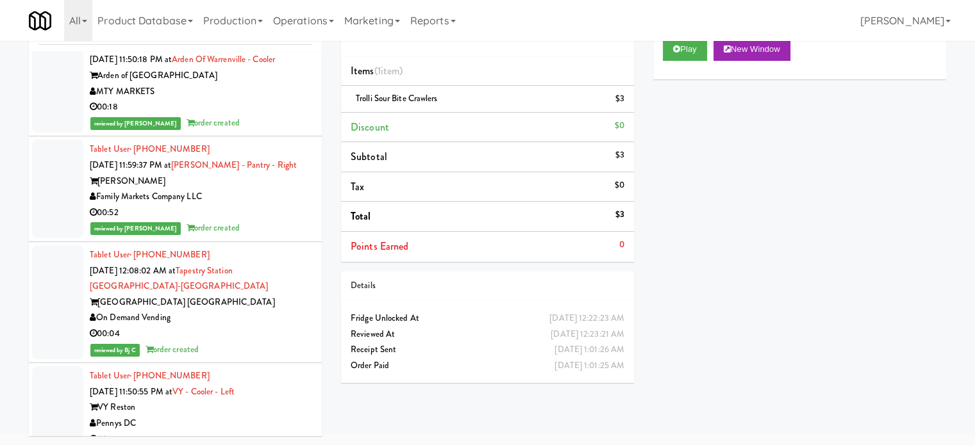
scroll to position [11446, 0]
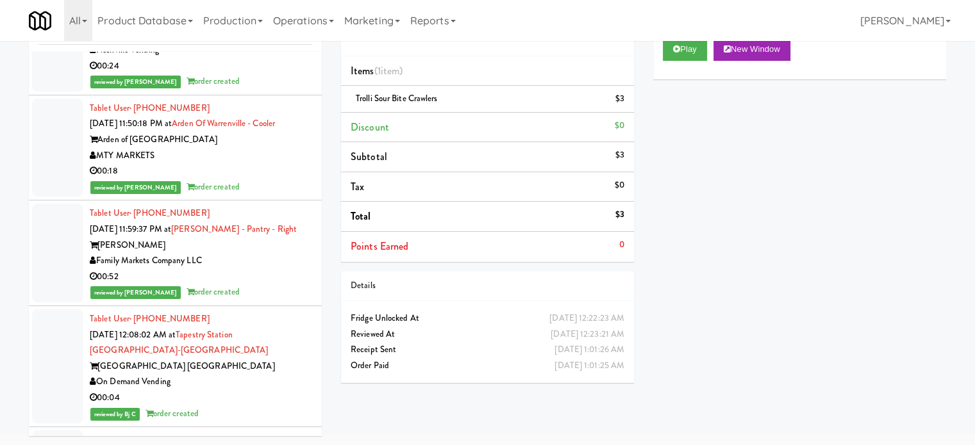
click at [274, 179] on div "00:18" at bounding box center [201, 171] width 222 height 16
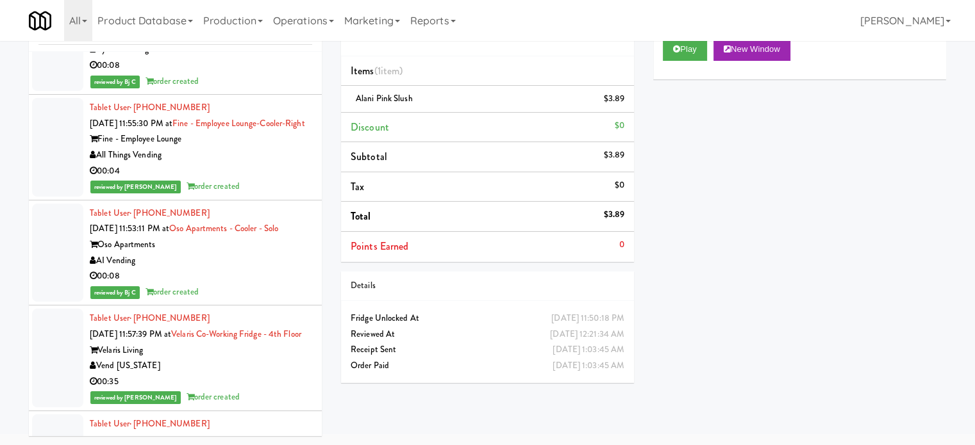
scroll to position [12645, 0]
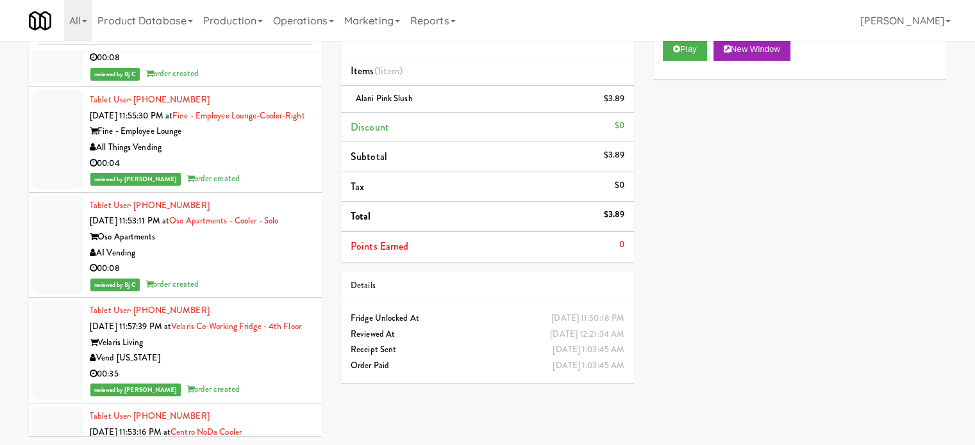
click at [282, 172] on div "00:04" at bounding box center [201, 164] width 222 height 16
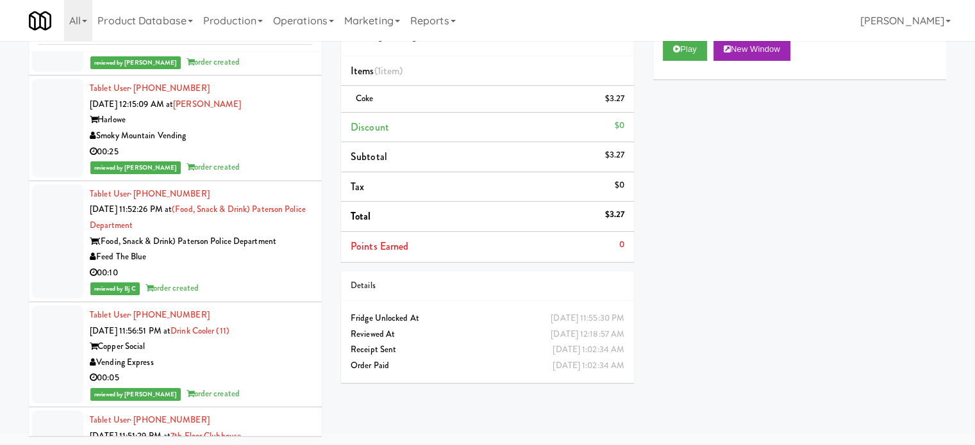
scroll to position [13409, 0]
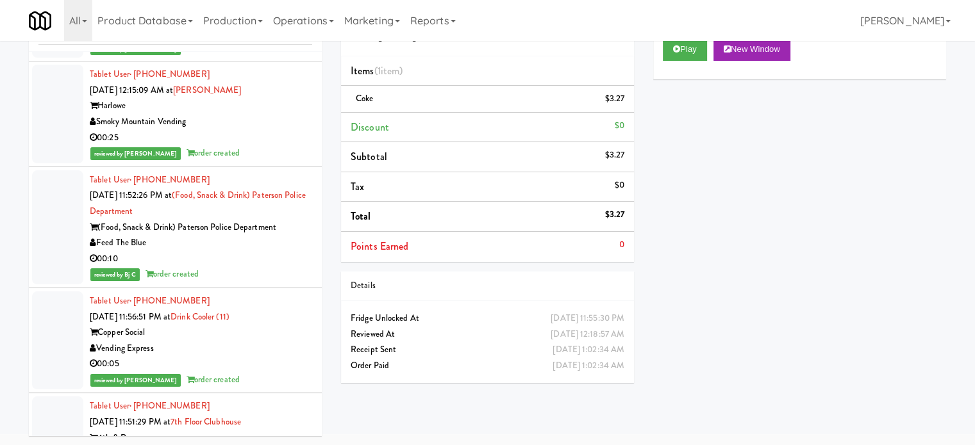
click at [290, 40] on div "00:03" at bounding box center [201, 32] width 222 height 16
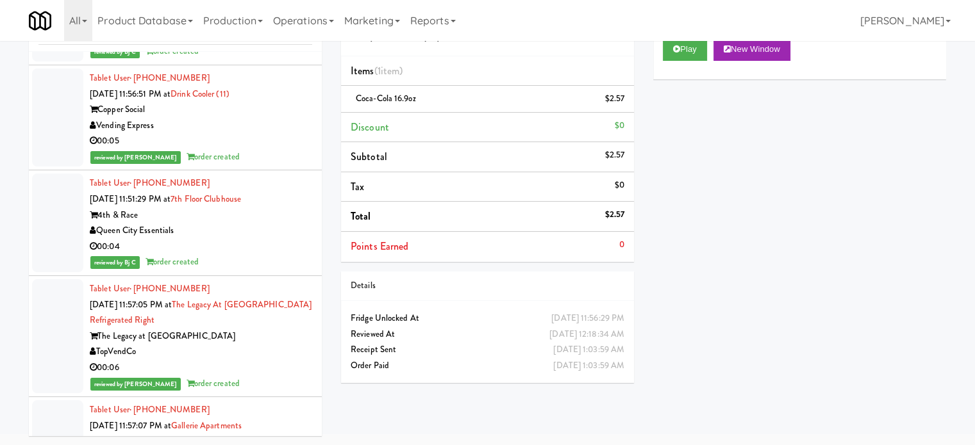
scroll to position [13643, 0]
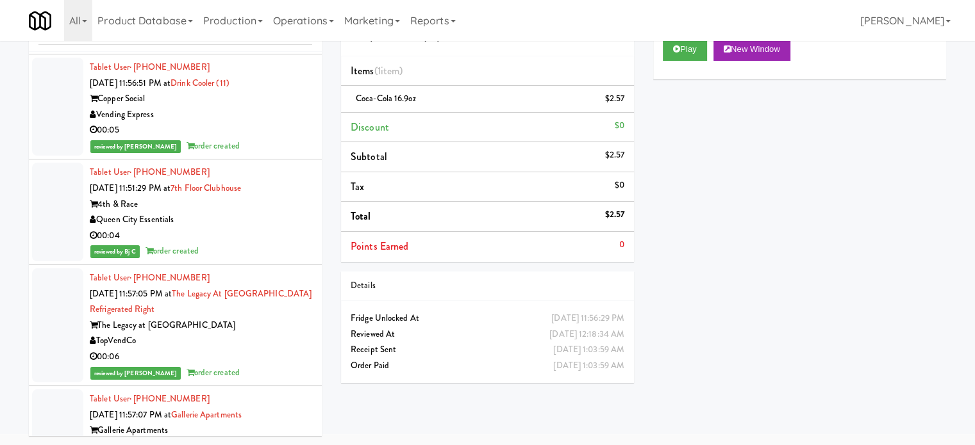
click at [260, 138] on div "00:05" at bounding box center [201, 130] width 222 height 16
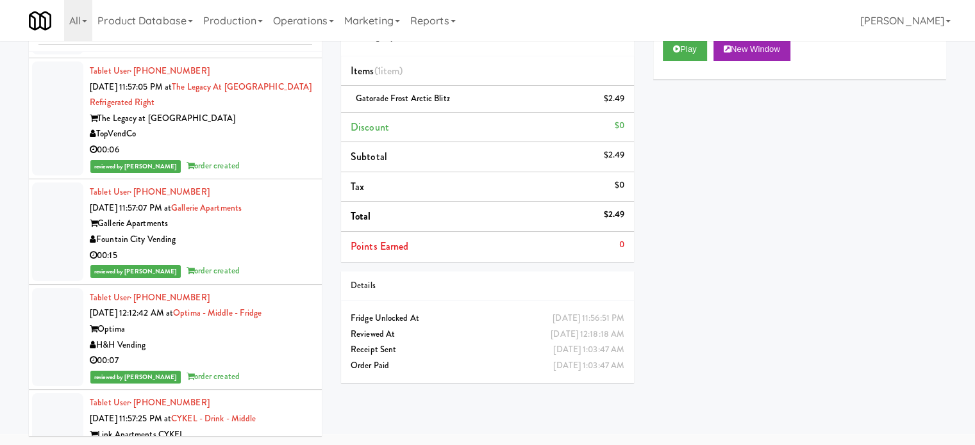
scroll to position [13850, 0]
click at [260, 127] on div "The Legacy at [GEOGRAPHIC_DATA]" at bounding box center [201, 119] width 222 height 16
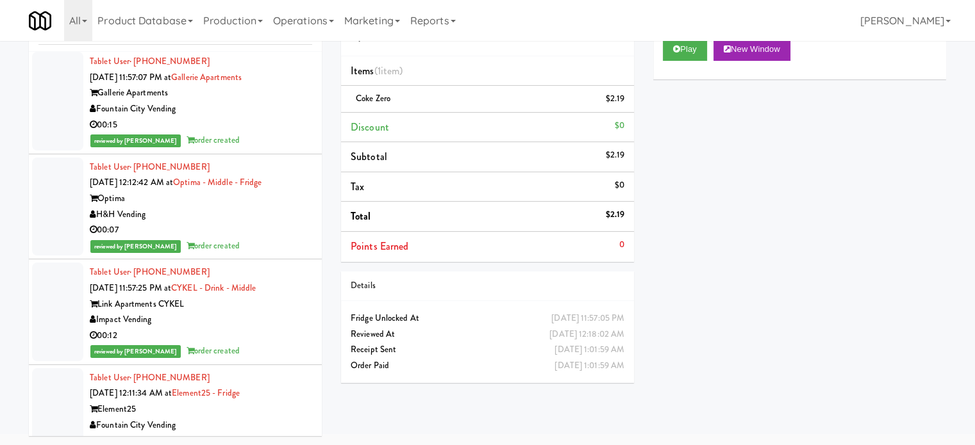
scroll to position [14046, 0]
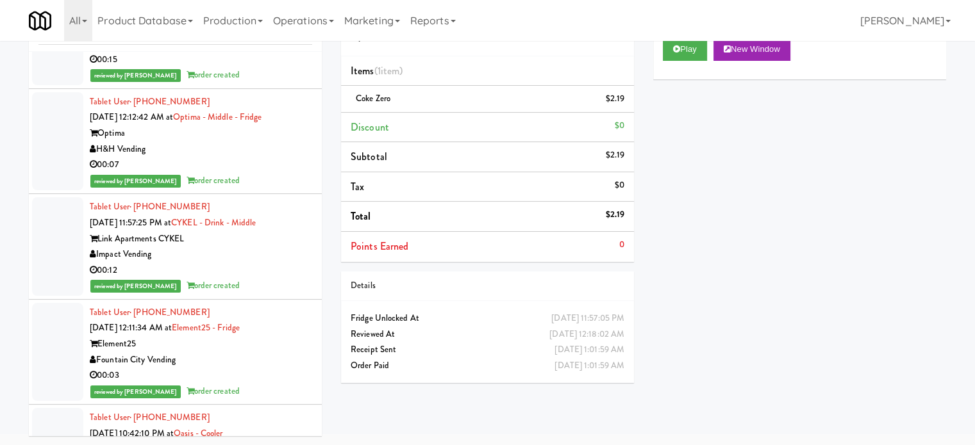
click at [268, 68] on div "00:15" at bounding box center [201, 60] width 222 height 16
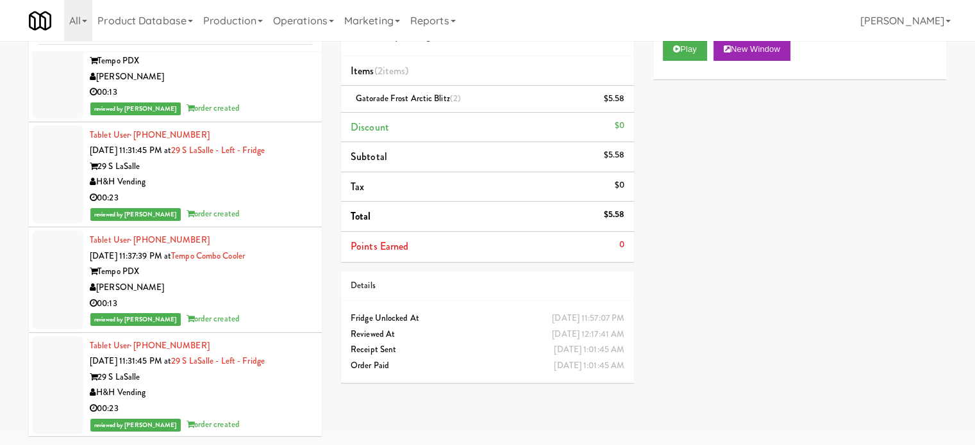
scroll to position [21280, 0]
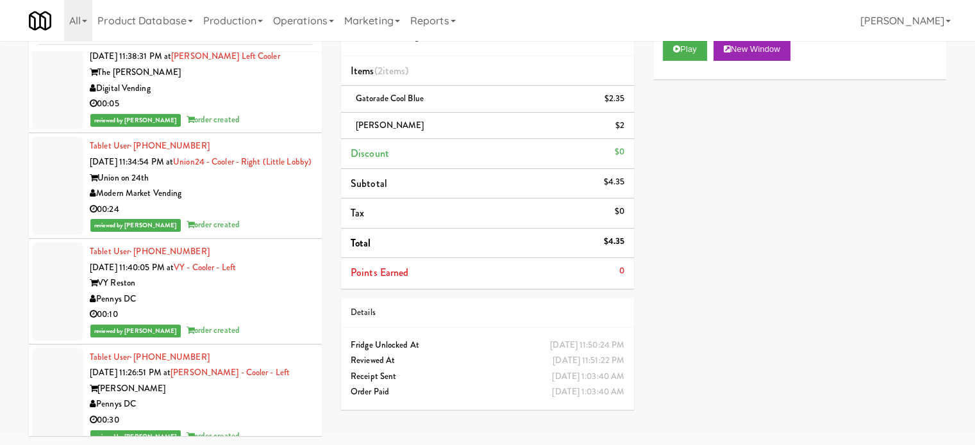
scroll to position [23952, 0]
click at [241, 322] on div "00:10" at bounding box center [201, 314] width 222 height 16
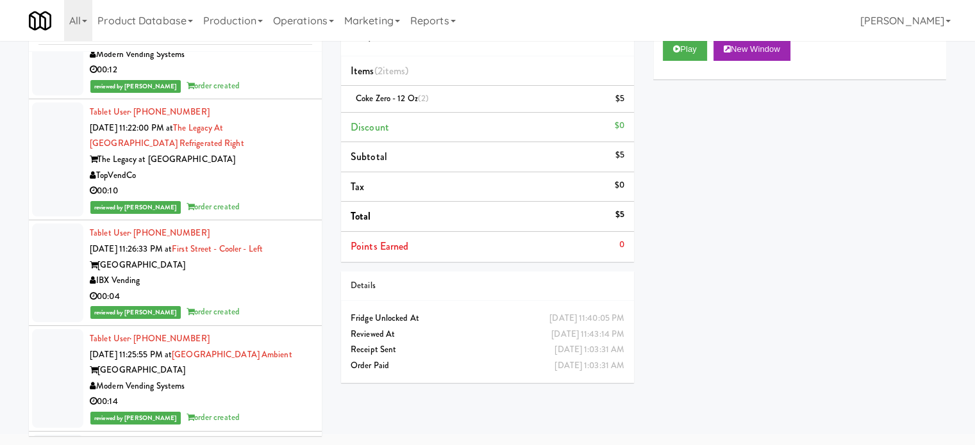
scroll to position [26022, 0]
click at [256, 304] on div "00:04" at bounding box center [201, 296] width 222 height 16
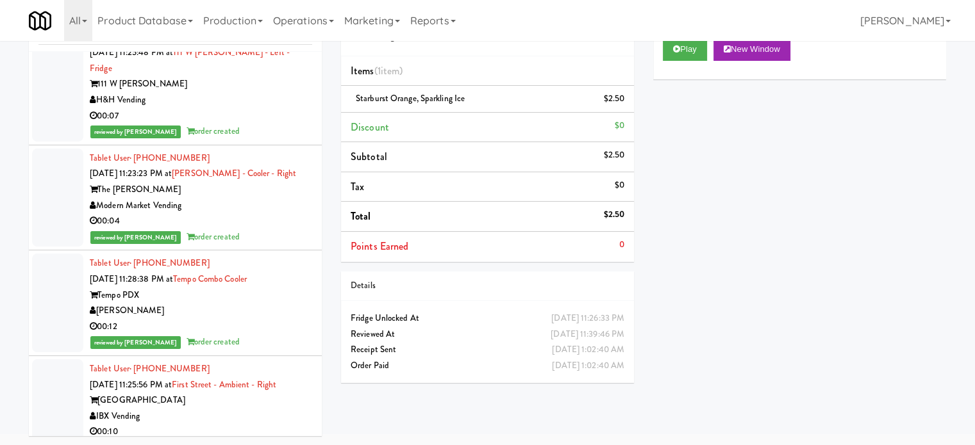
scroll to position [26644, 0]
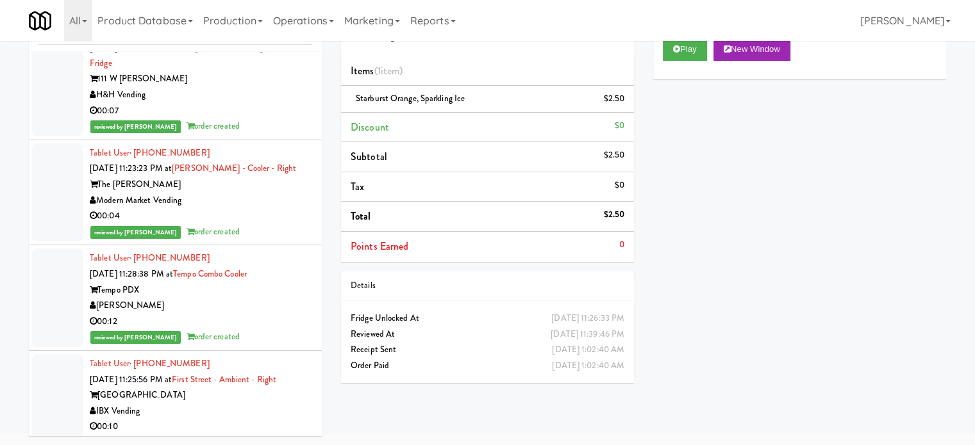
click at [256, 314] on div "[PERSON_NAME]" at bounding box center [201, 306] width 222 height 16
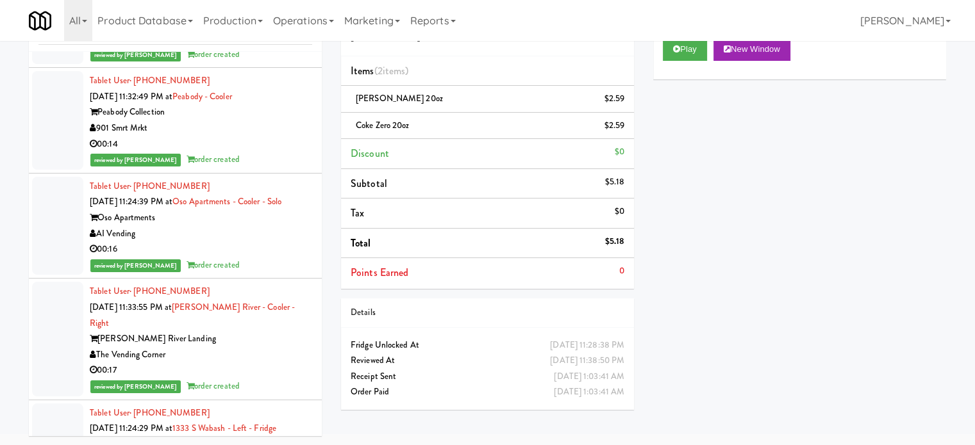
scroll to position [27271, 0]
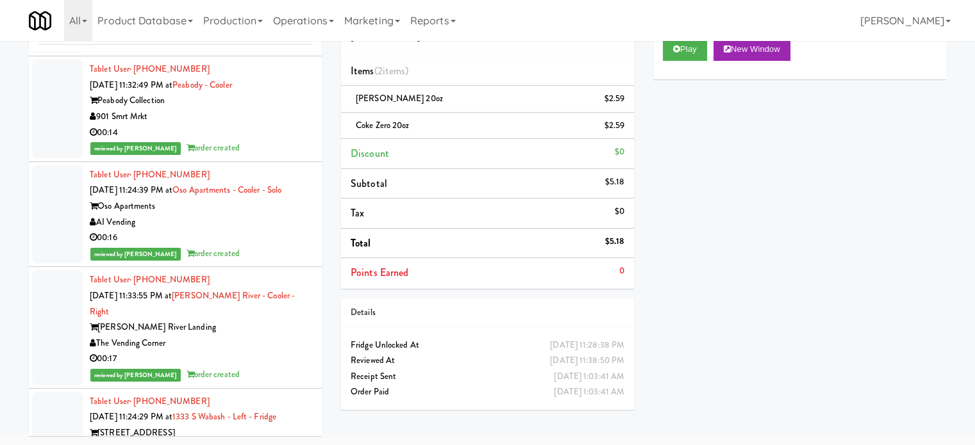
click at [256, 336] on div "[PERSON_NAME] River Landing" at bounding box center [201, 328] width 222 height 16
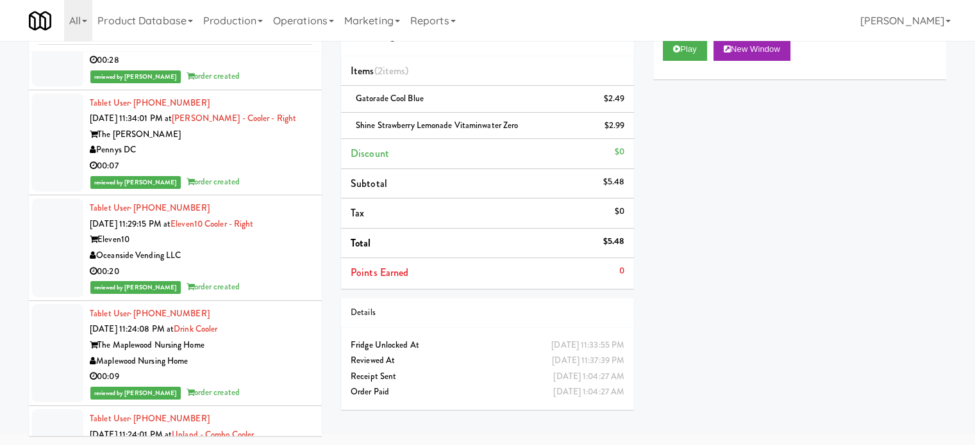
scroll to position [27785, 0]
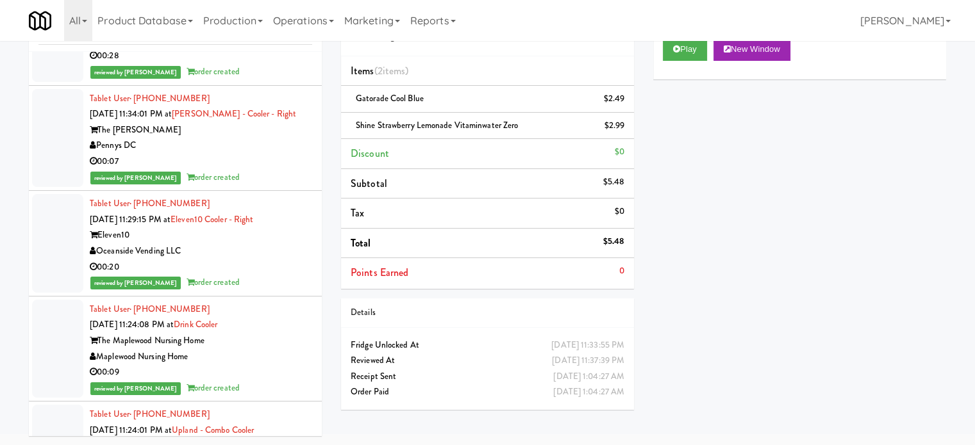
click at [277, 186] on div "reviewed by Yael P order created" at bounding box center [201, 178] width 222 height 16
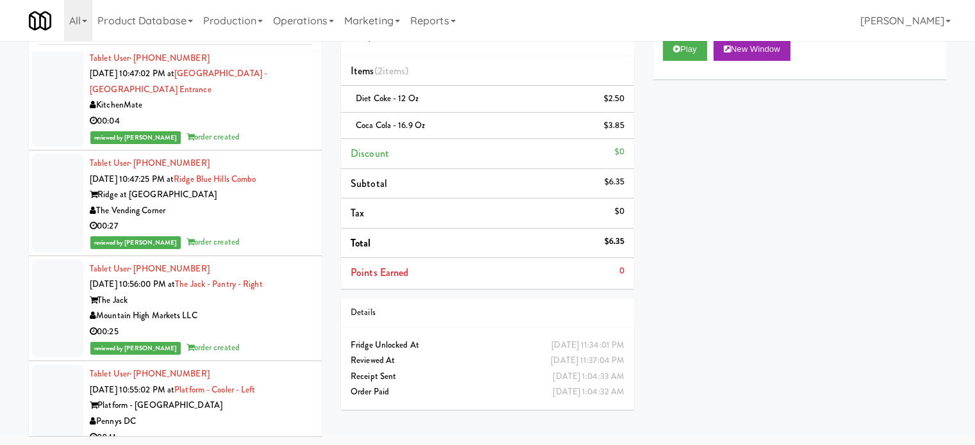
scroll to position [43331, 0]
